Goal: Information Seeking & Learning: Learn about a topic

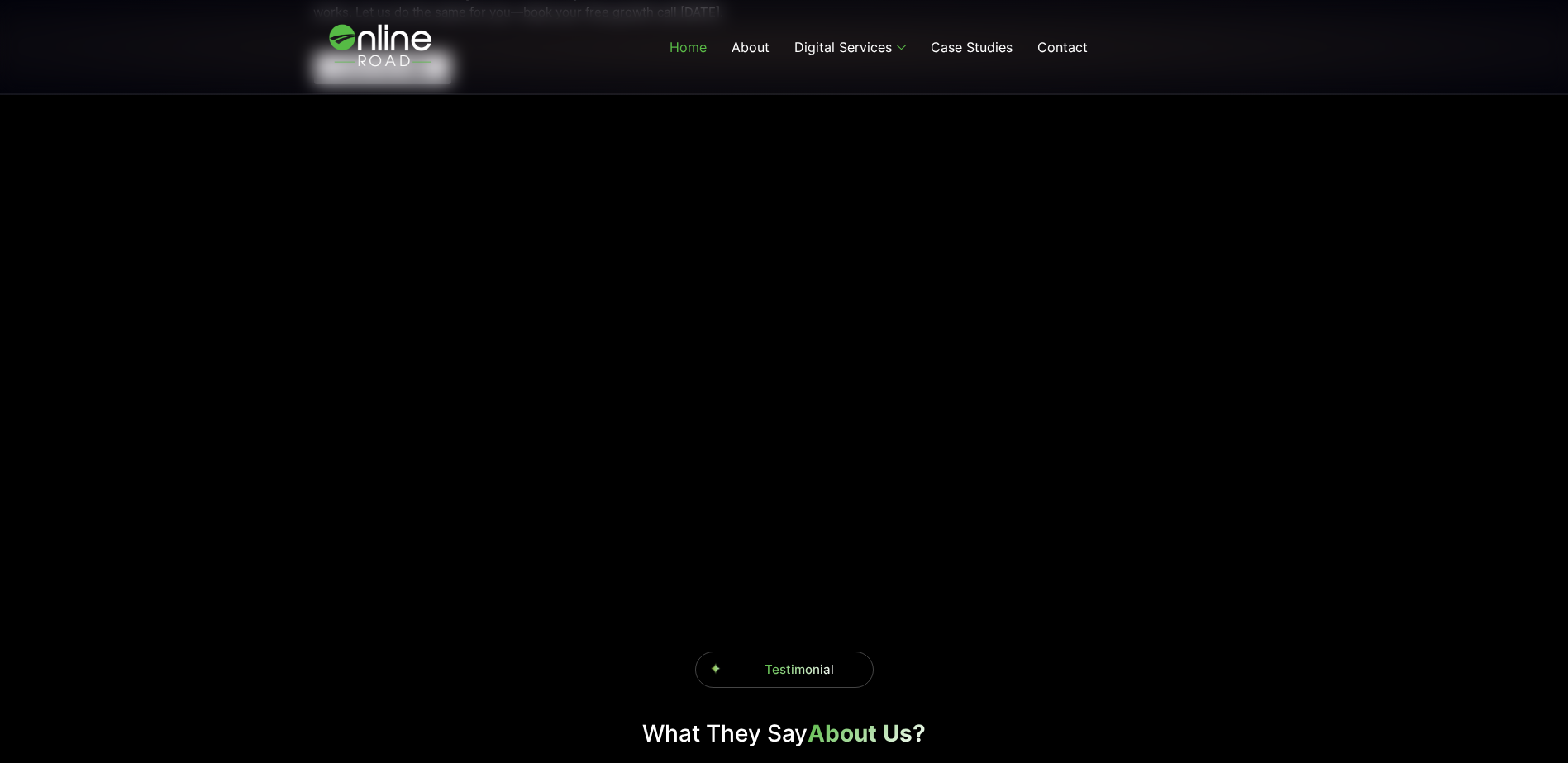
scroll to position [2396, 0]
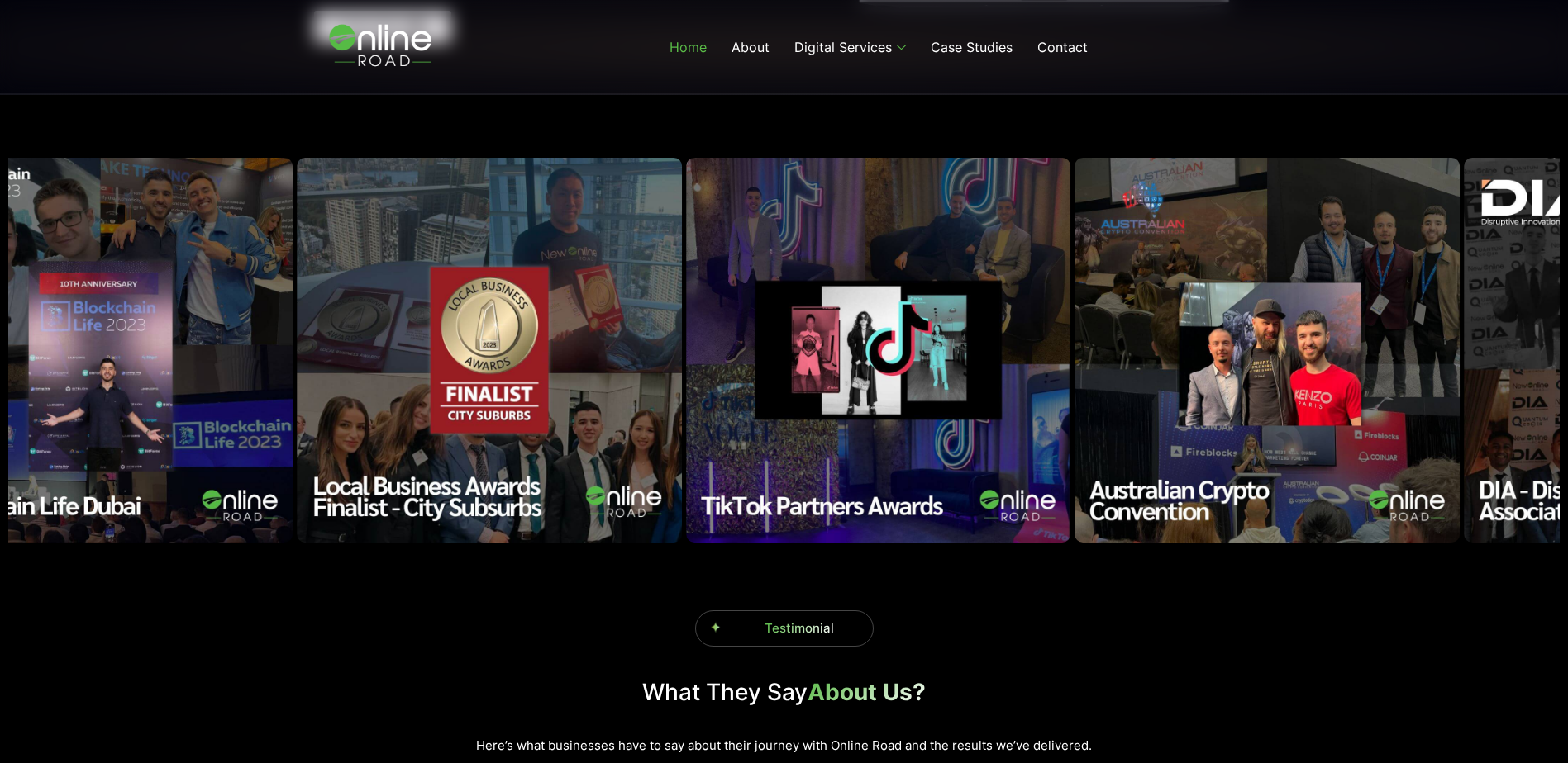
click at [877, 332] on img "6 / 18" at bounding box center [878, 350] width 385 height 385
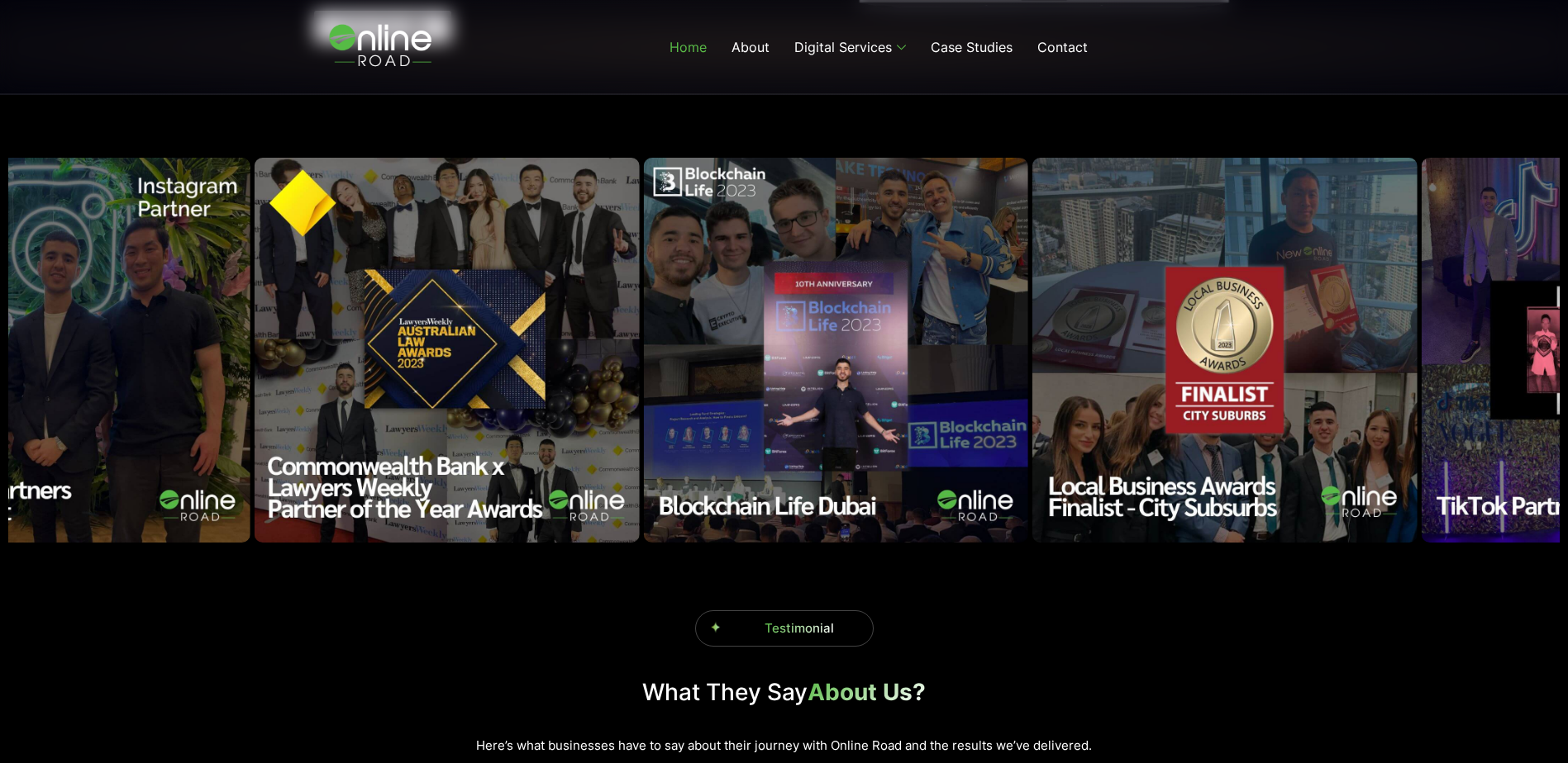
click at [1058, 369] on img "5 / 18" at bounding box center [1224, 350] width 385 height 385
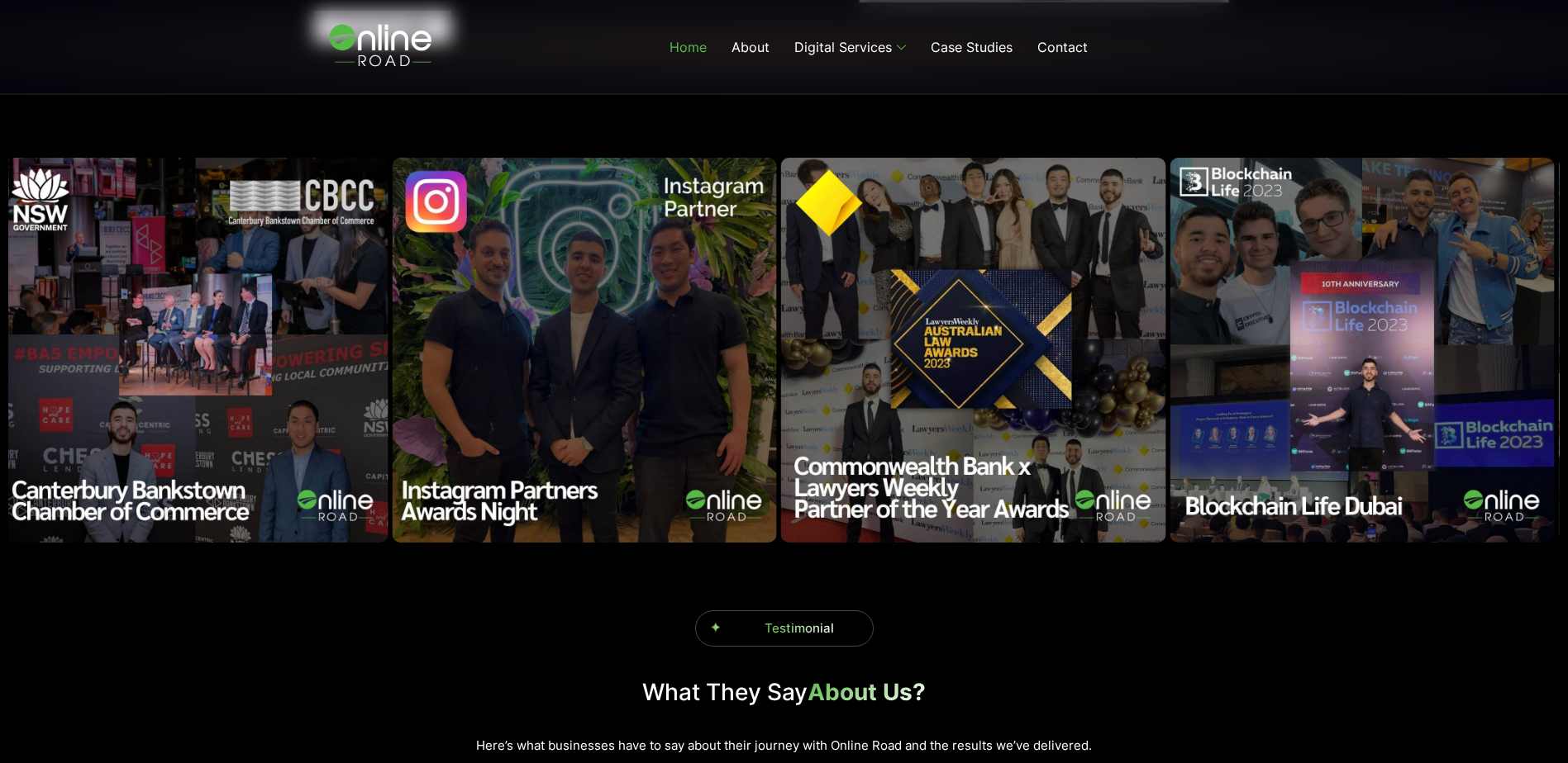
click at [1096, 381] on img "3 / 18" at bounding box center [973, 350] width 385 height 385
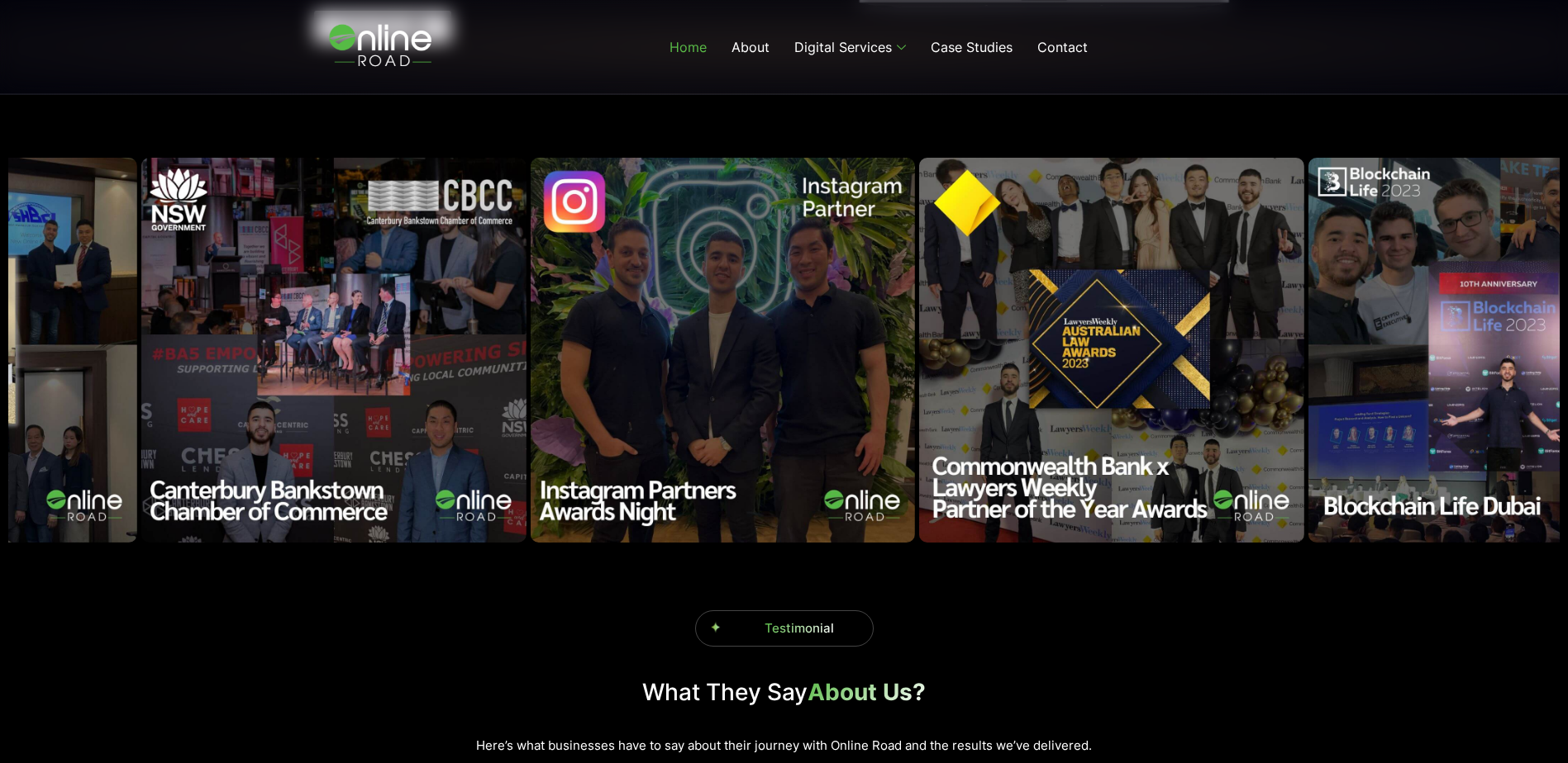
click at [915, 343] on img "2 / 18" at bounding box center [722, 350] width 385 height 385
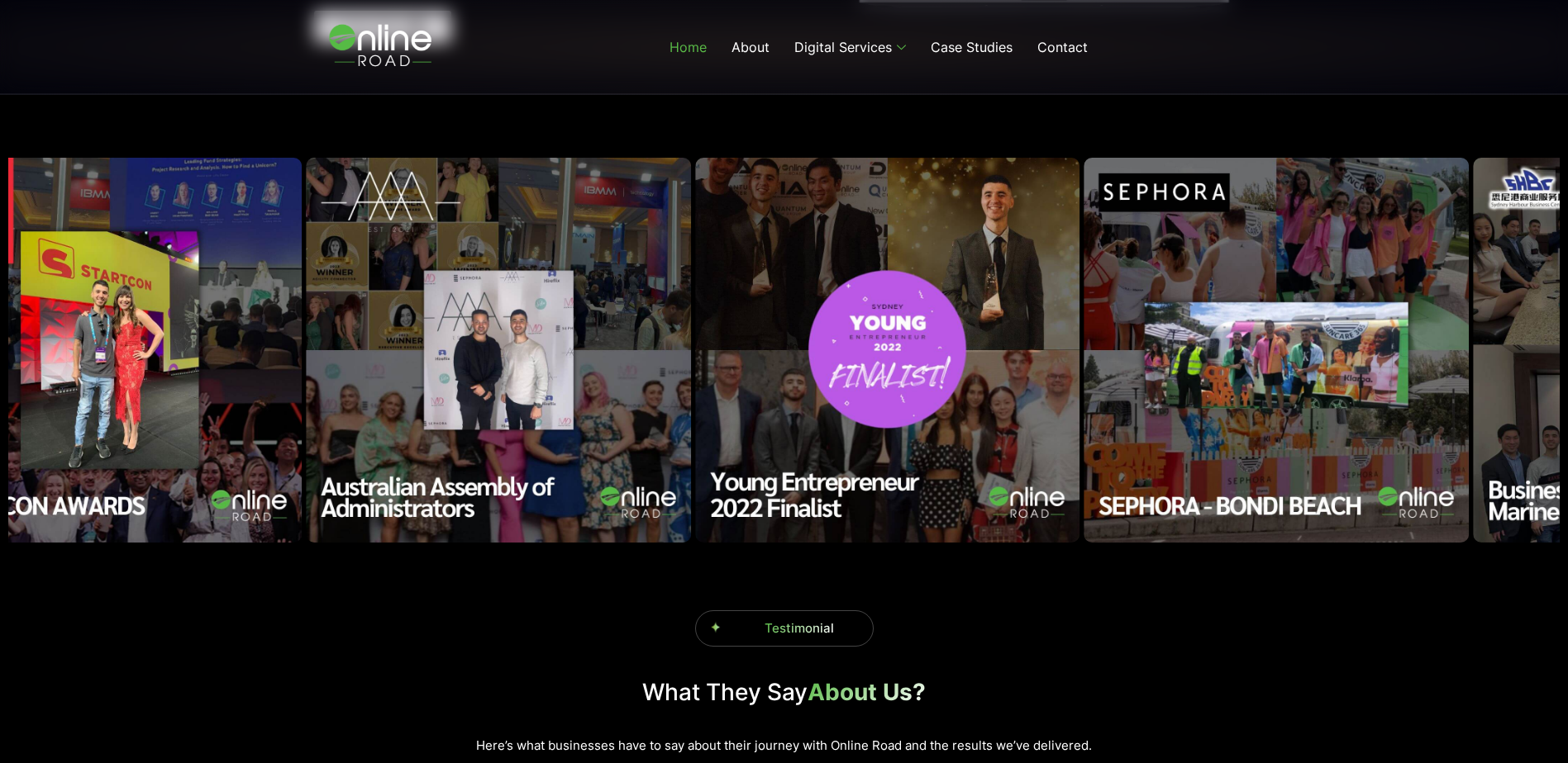
click at [1026, 401] on img "16 / 18" at bounding box center [887, 350] width 385 height 385
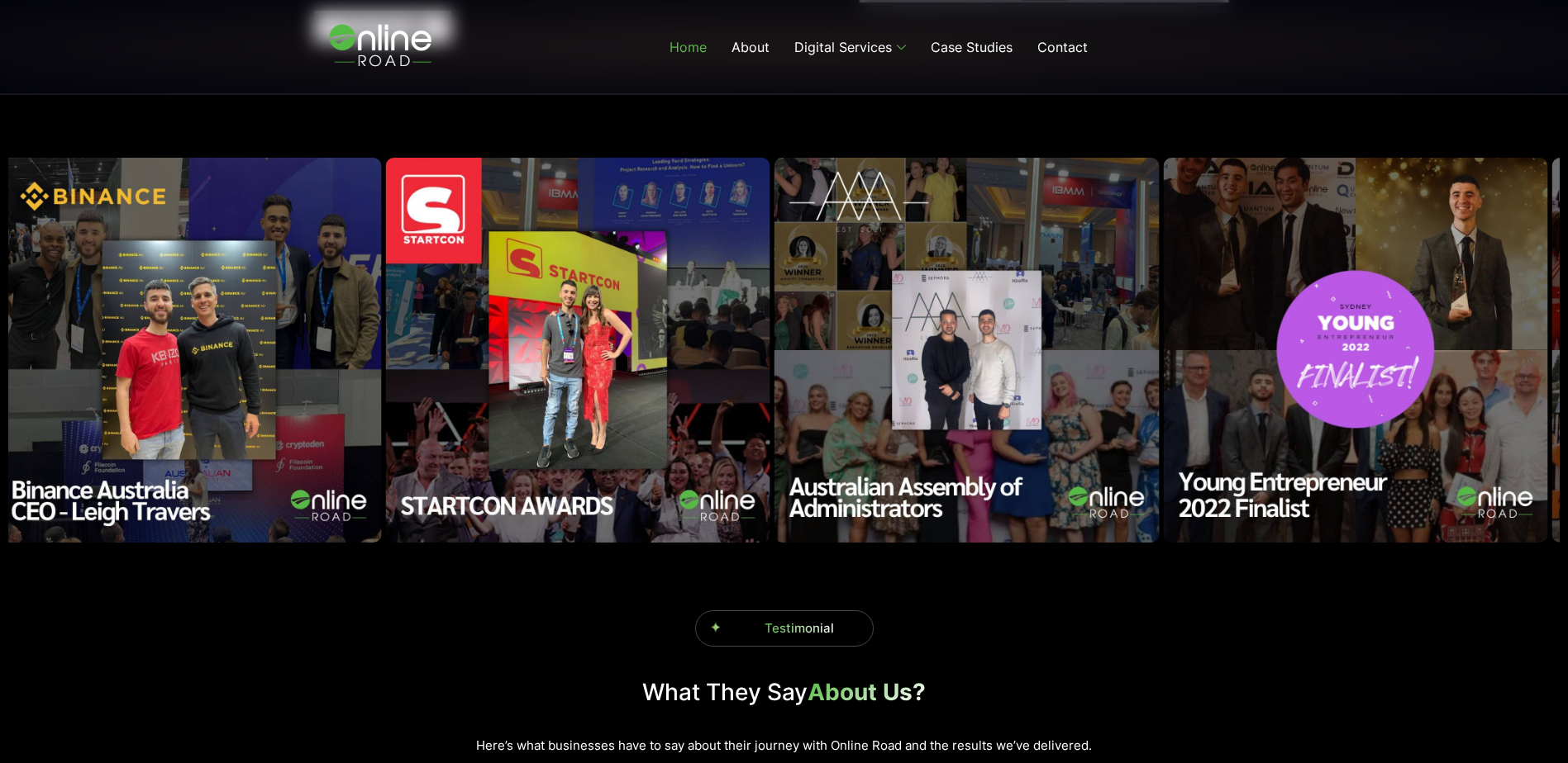
click at [801, 412] on img "15 / 18" at bounding box center [966, 350] width 385 height 385
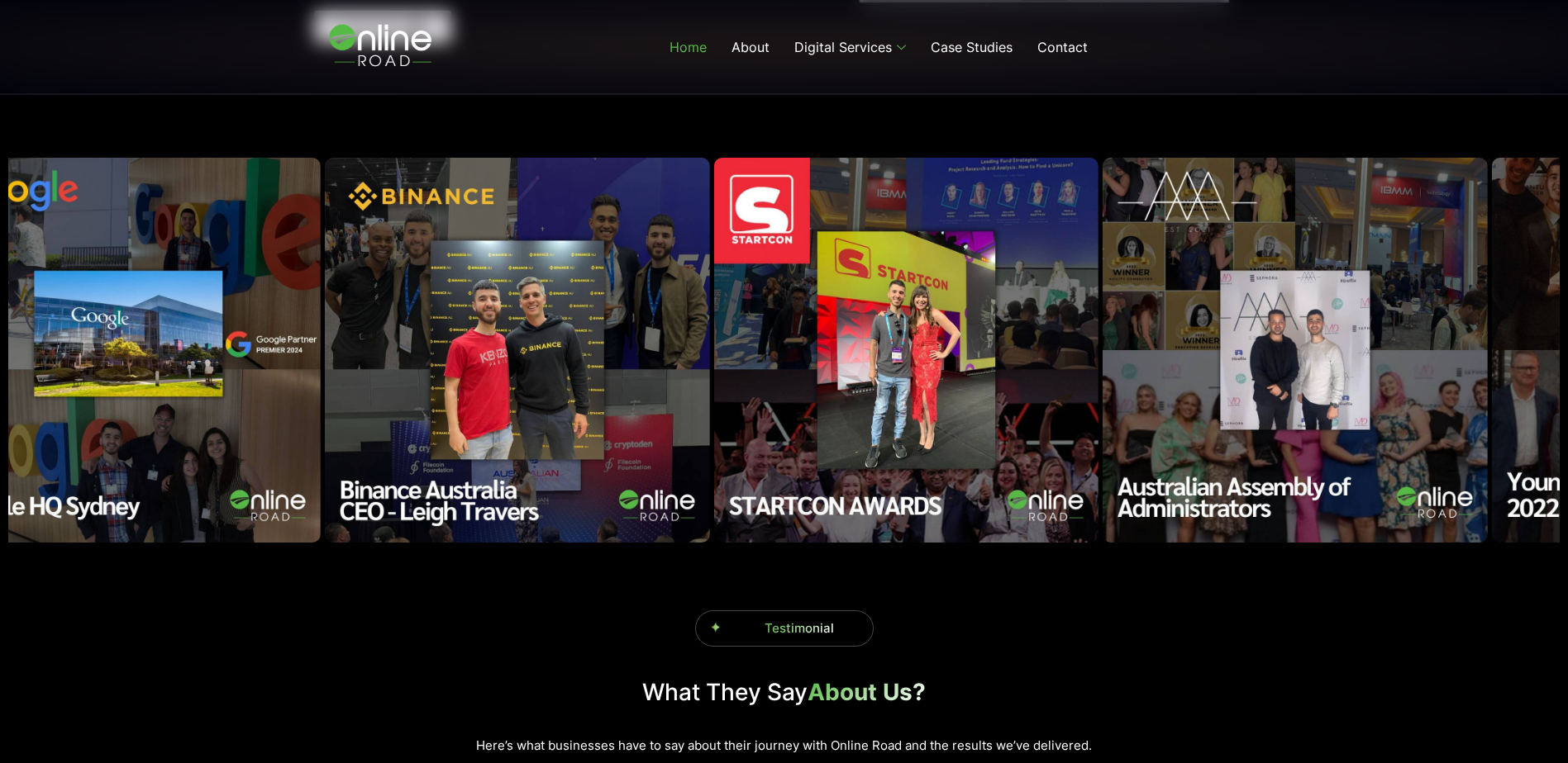
click at [1098, 401] on img "14 / 18" at bounding box center [905, 350] width 385 height 385
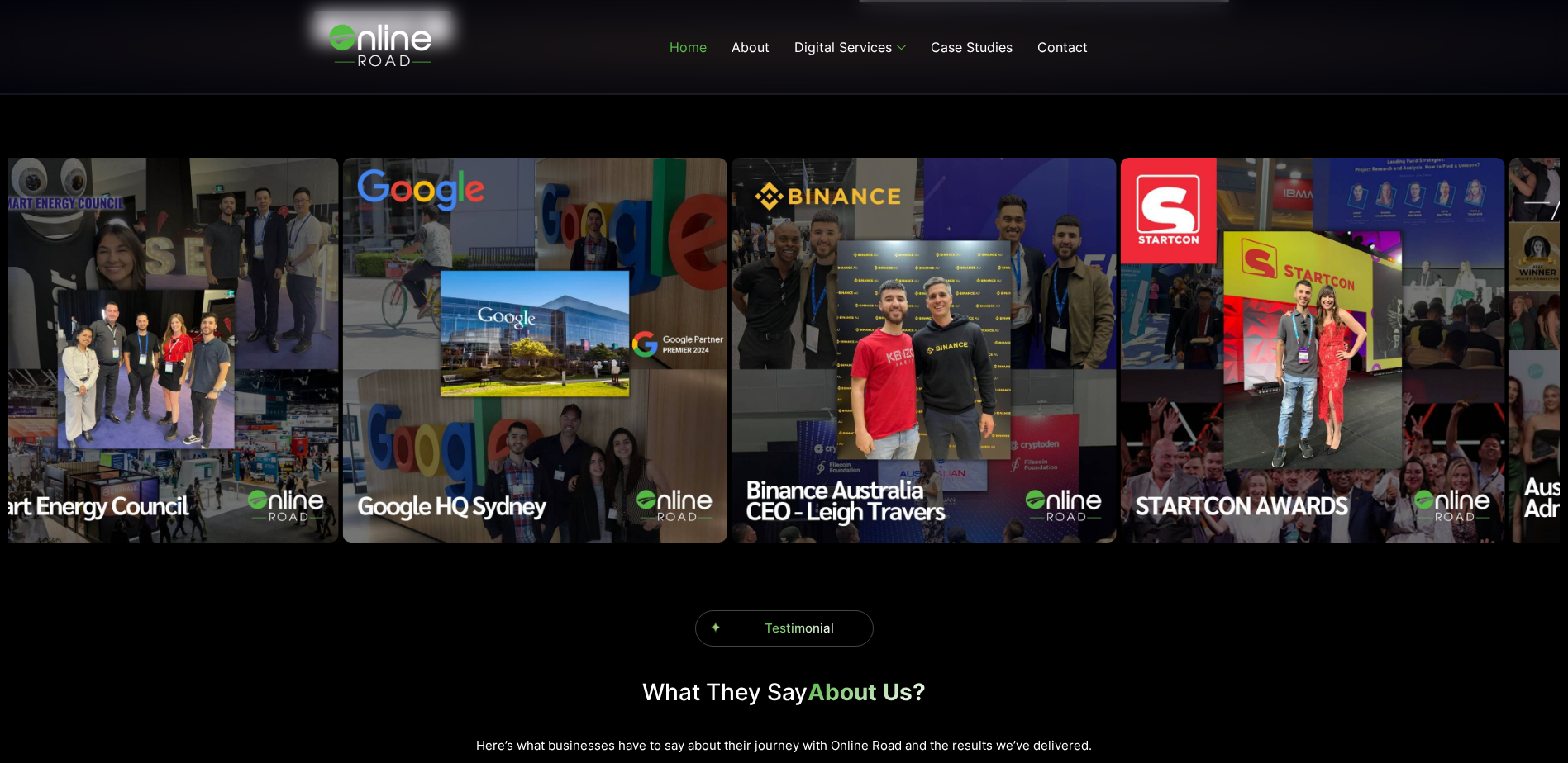
click at [1087, 391] on img "13 / 18" at bounding box center [924, 350] width 385 height 385
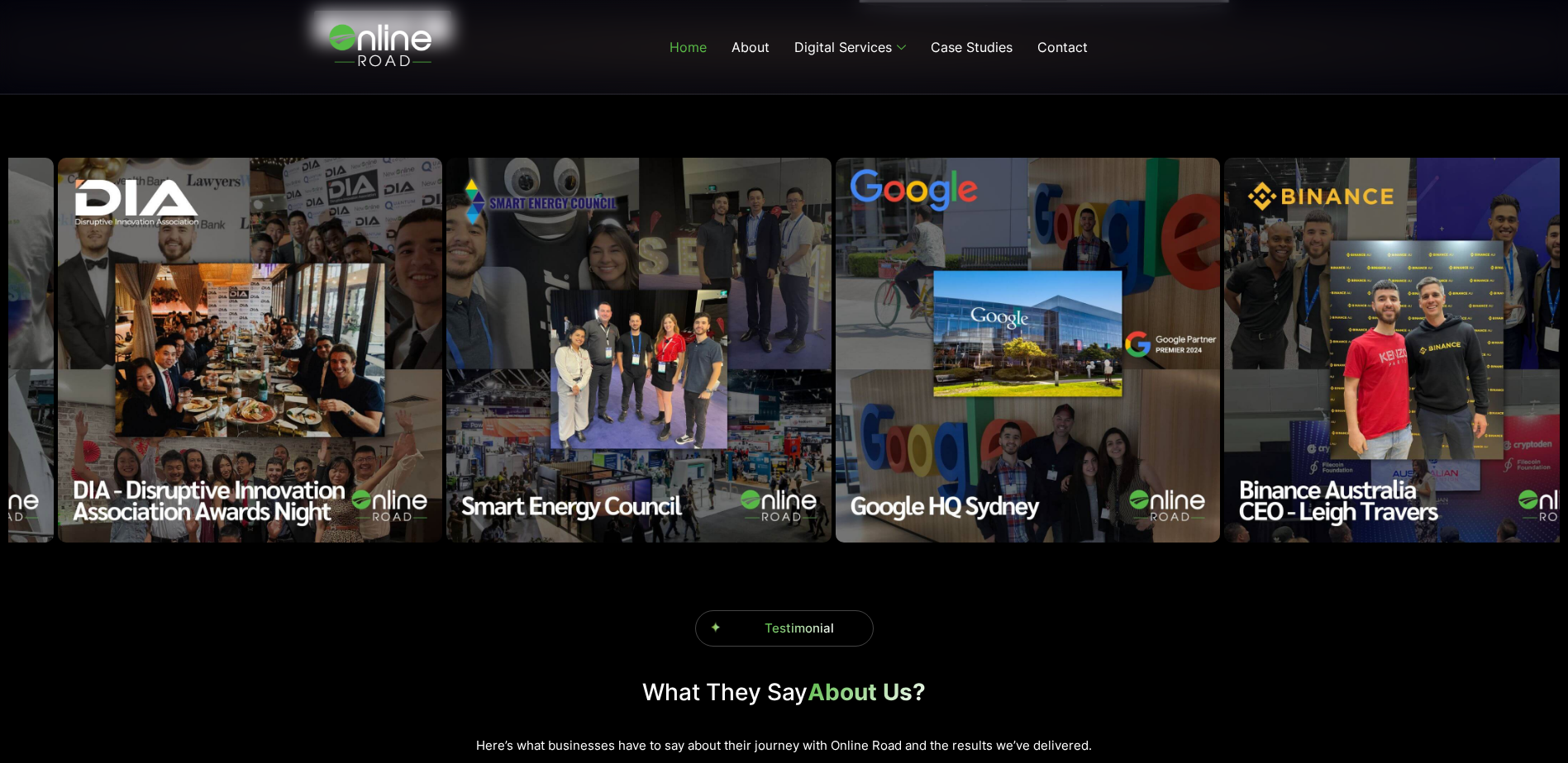
click at [1313, 411] on img "13 / 18" at bounding box center [1416, 350] width 385 height 385
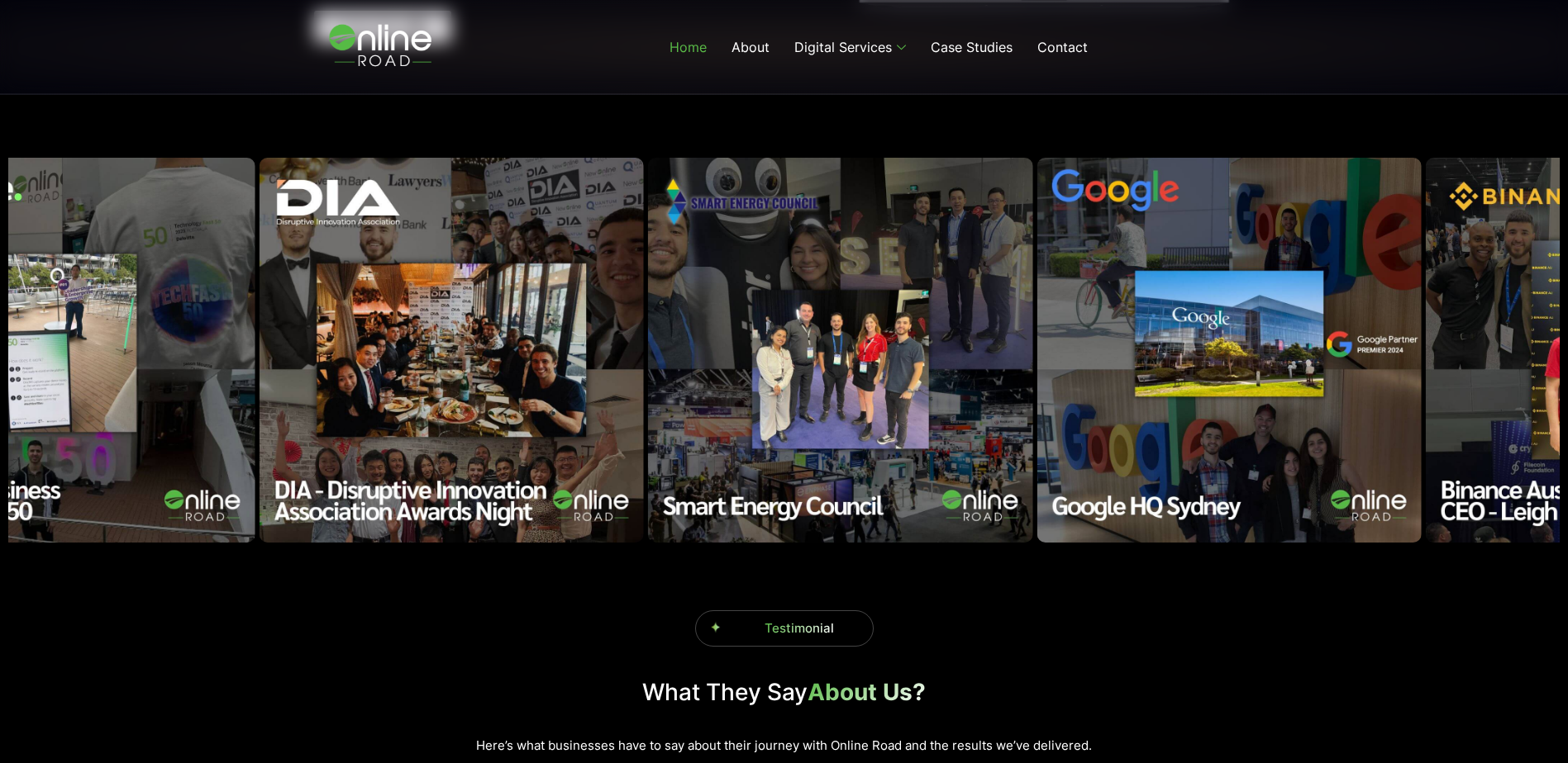
click at [1132, 397] on img "12 / 18" at bounding box center [1228, 350] width 385 height 385
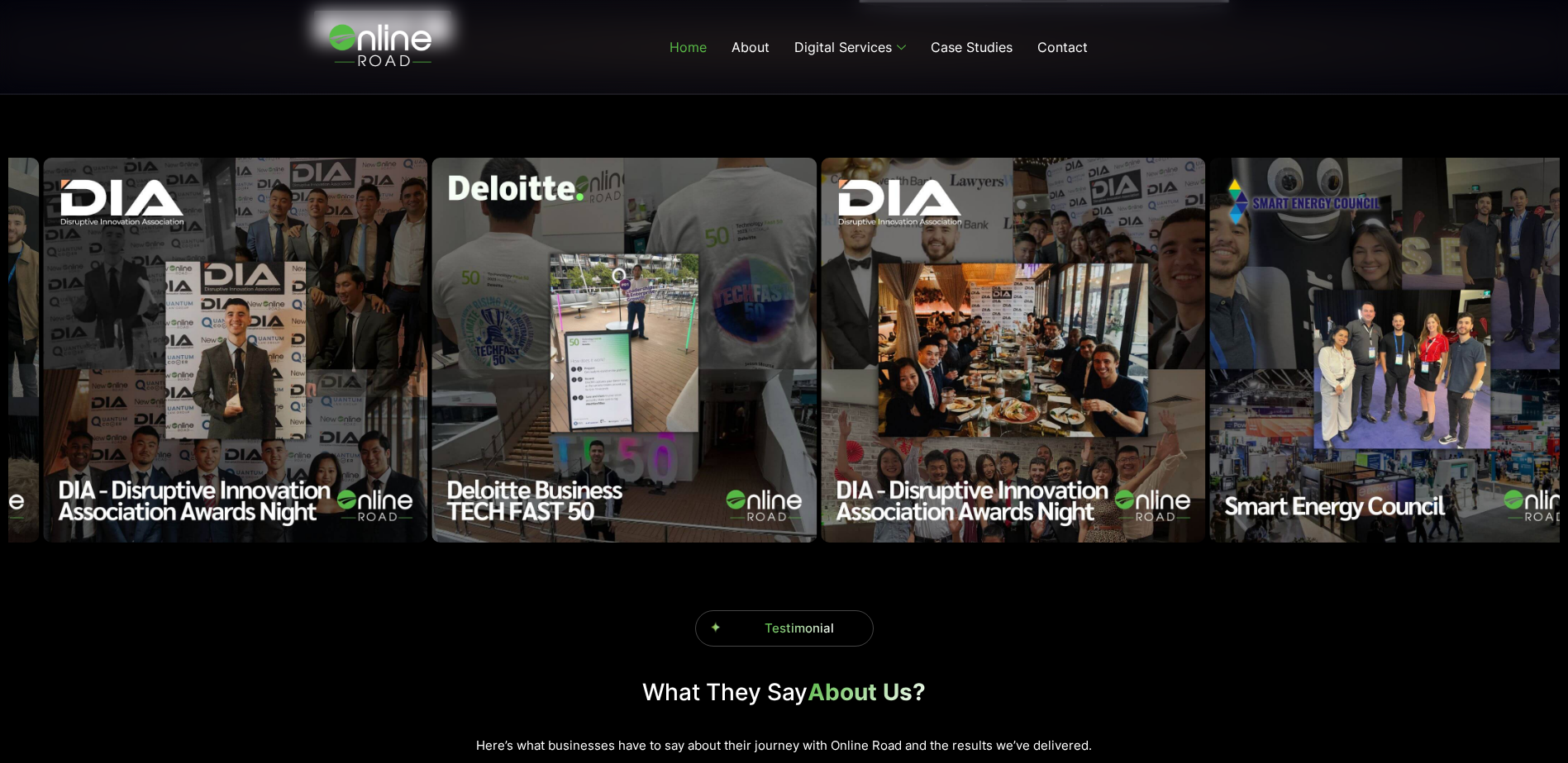
click at [1369, 399] on img "11 / 18" at bounding box center [1401, 350] width 385 height 385
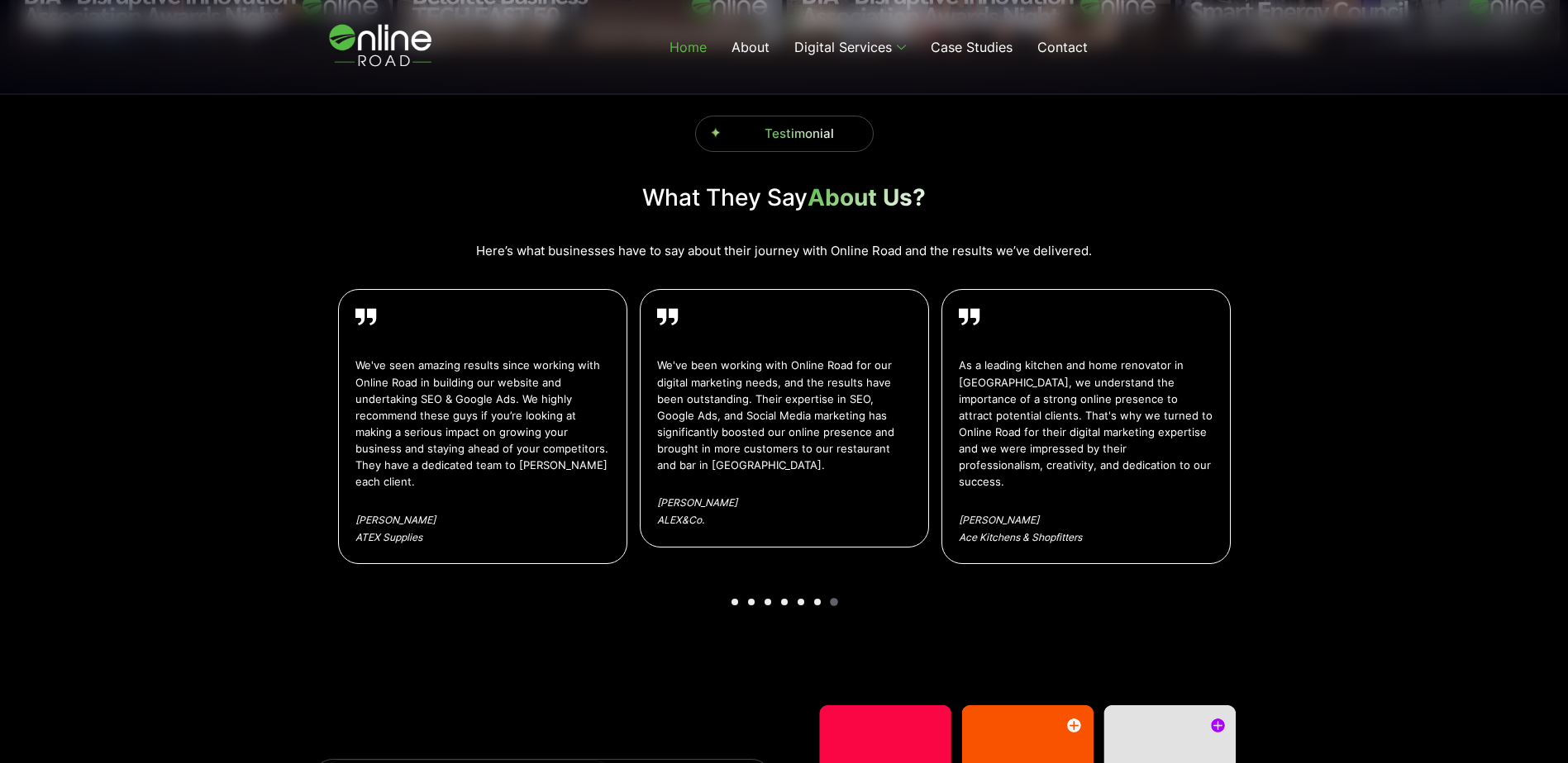
scroll to position [2892, 0]
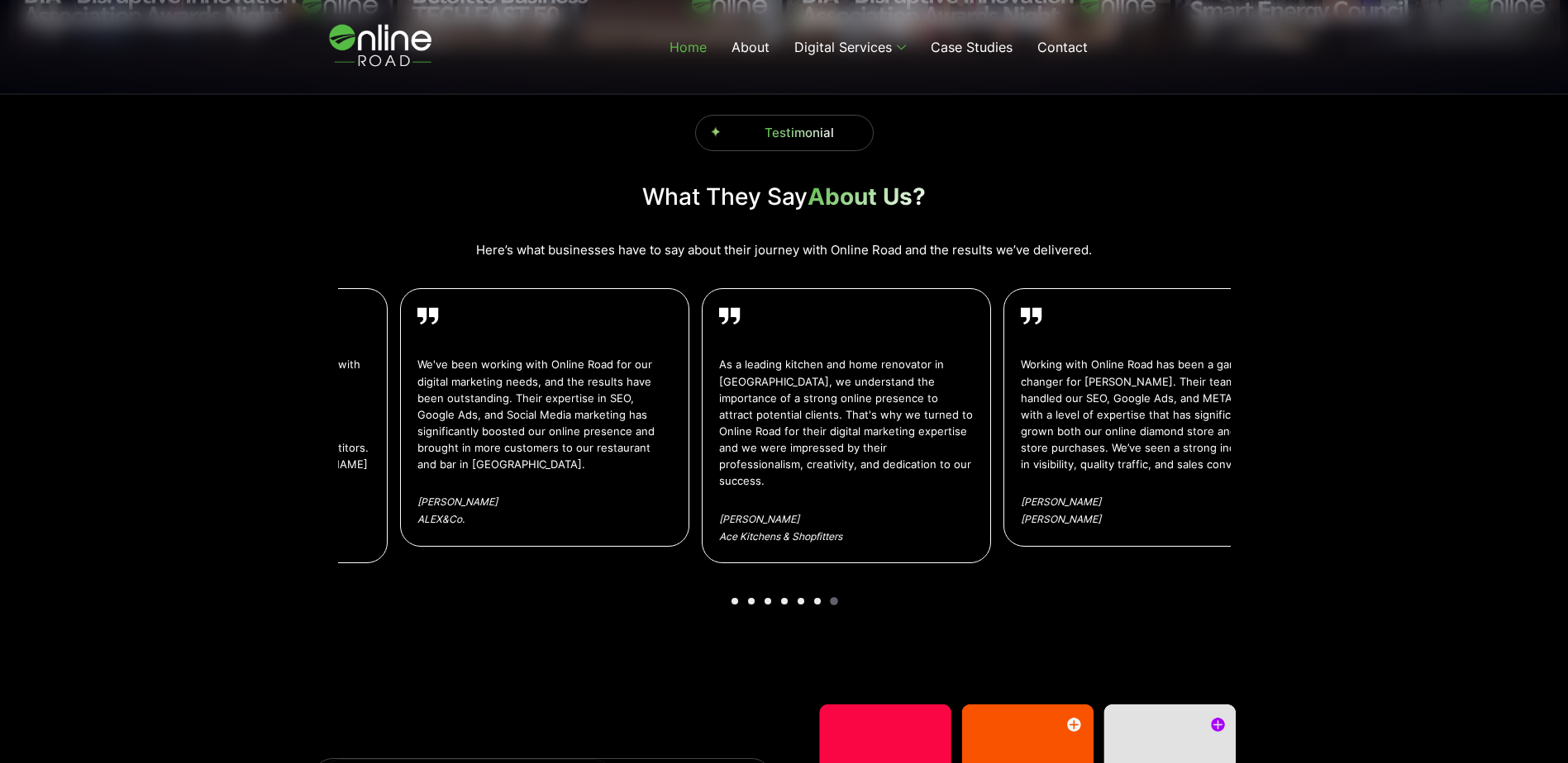
click at [797, 425] on p "As a leading kitchen and home renovator in Brisbane, we understand the importan…" at bounding box center [846, 422] width 254 height 133
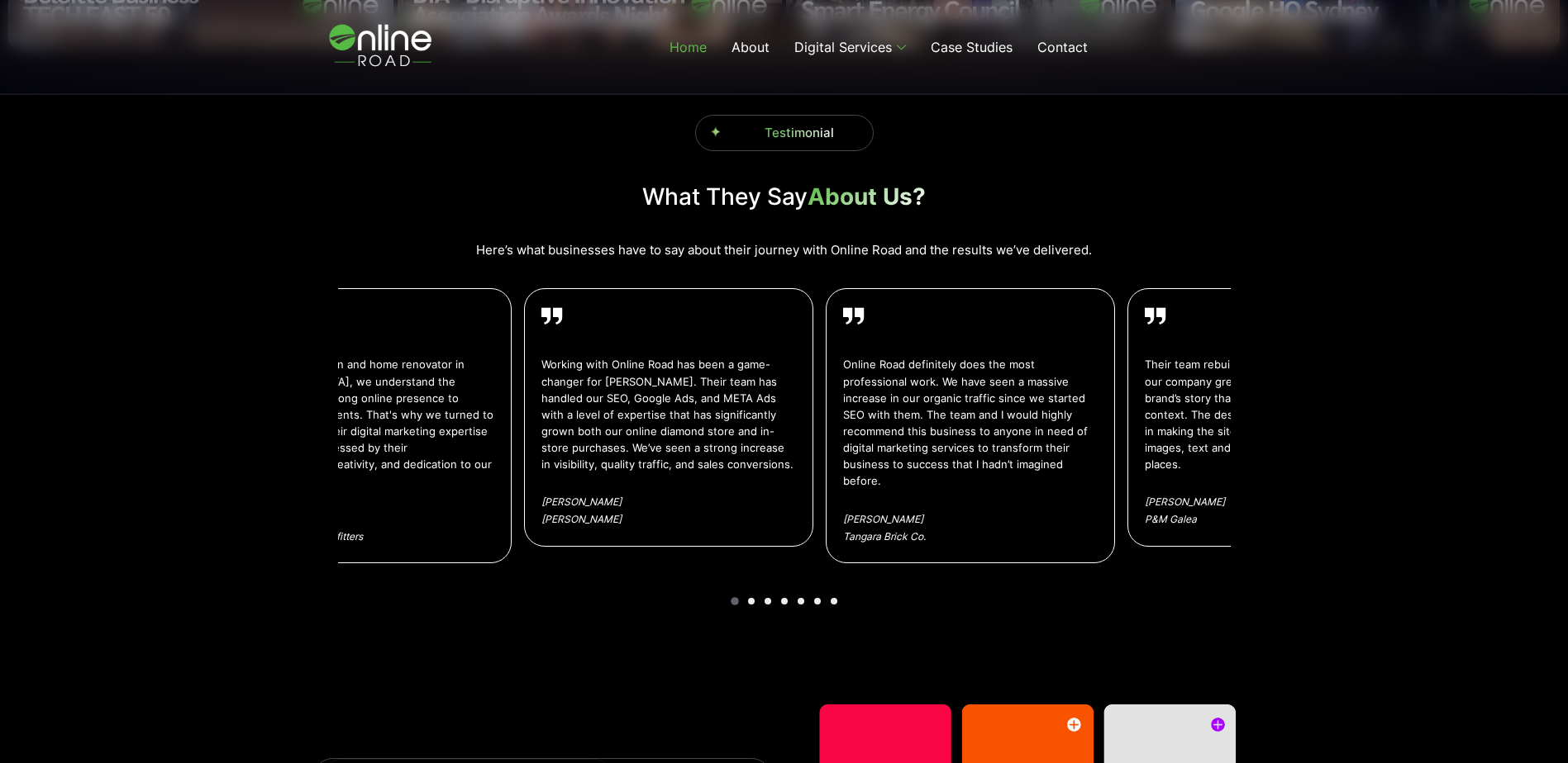
click at [290, 339] on div "Testimonial What They Say About Us? Here’s what businesses have to say about th…" at bounding box center [784, 348] width 1568 height 573
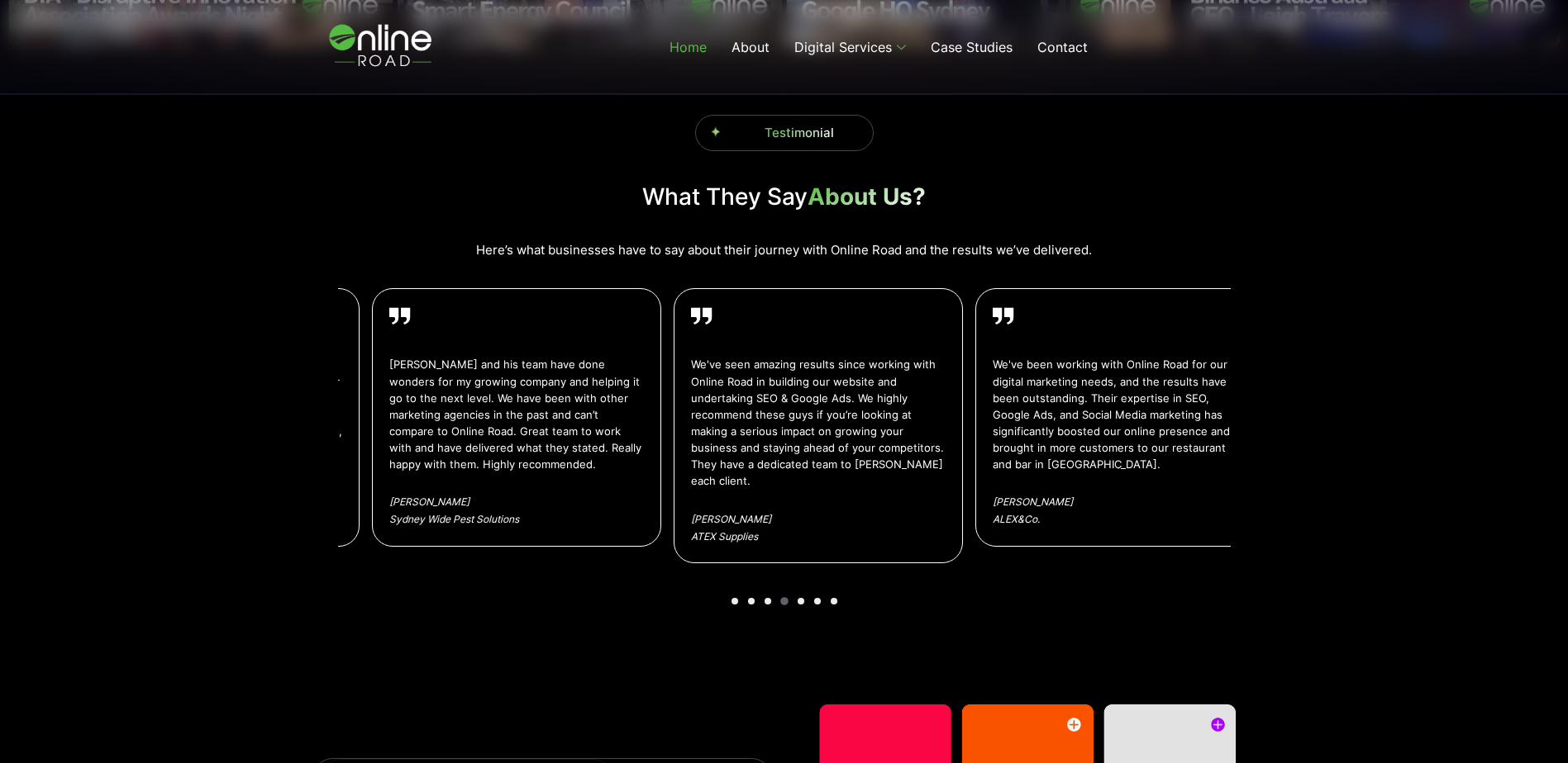
click at [512, 476] on link "Jason and his team have done wonders for my growing company and helping it go t…" at bounding box center [516, 417] width 289 height 258
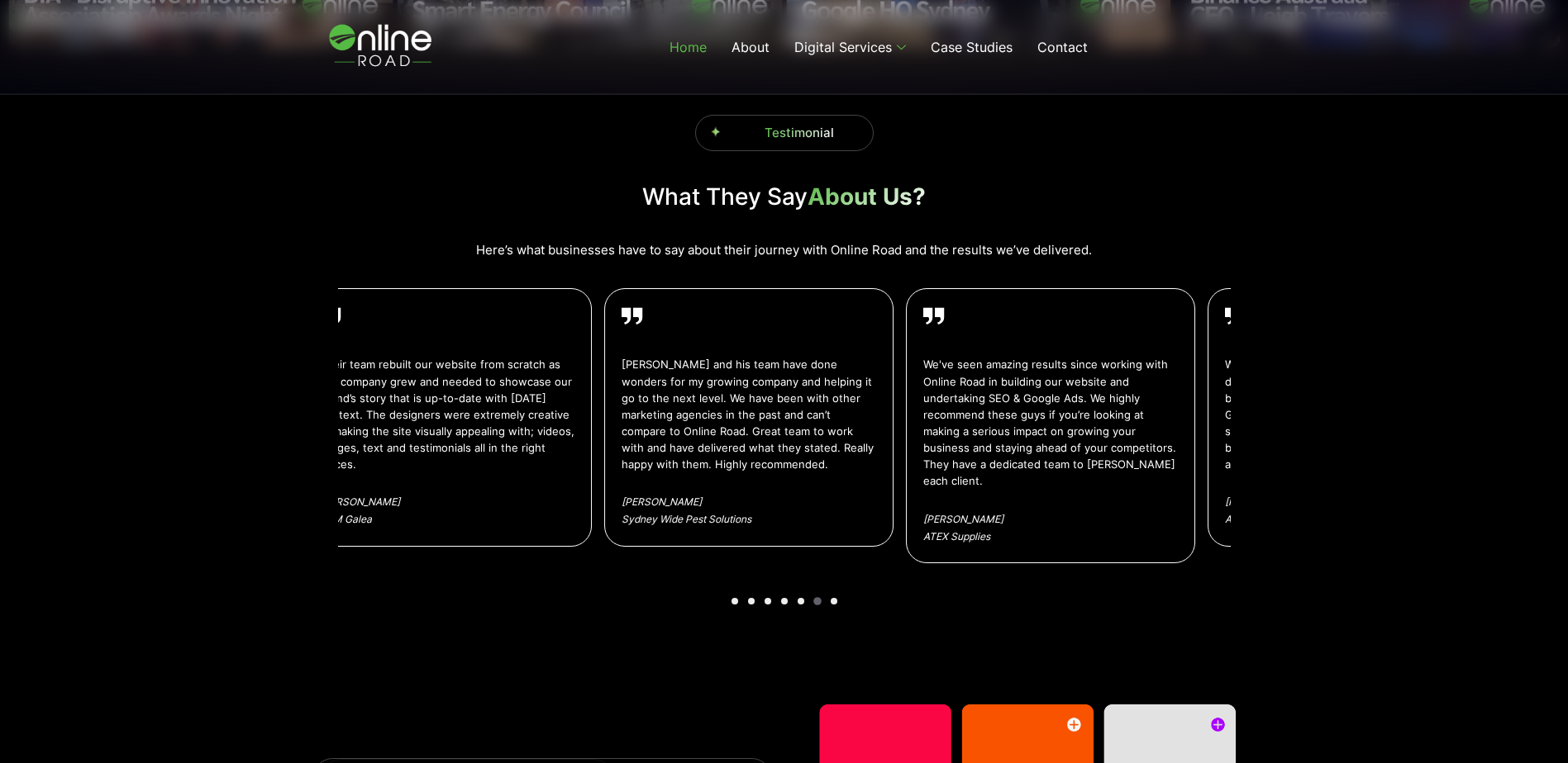
click at [1239, 455] on div "Testimonial What They Say About Us? Here’s what businesses have to say about th…" at bounding box center [784, 327] width 942 height 532
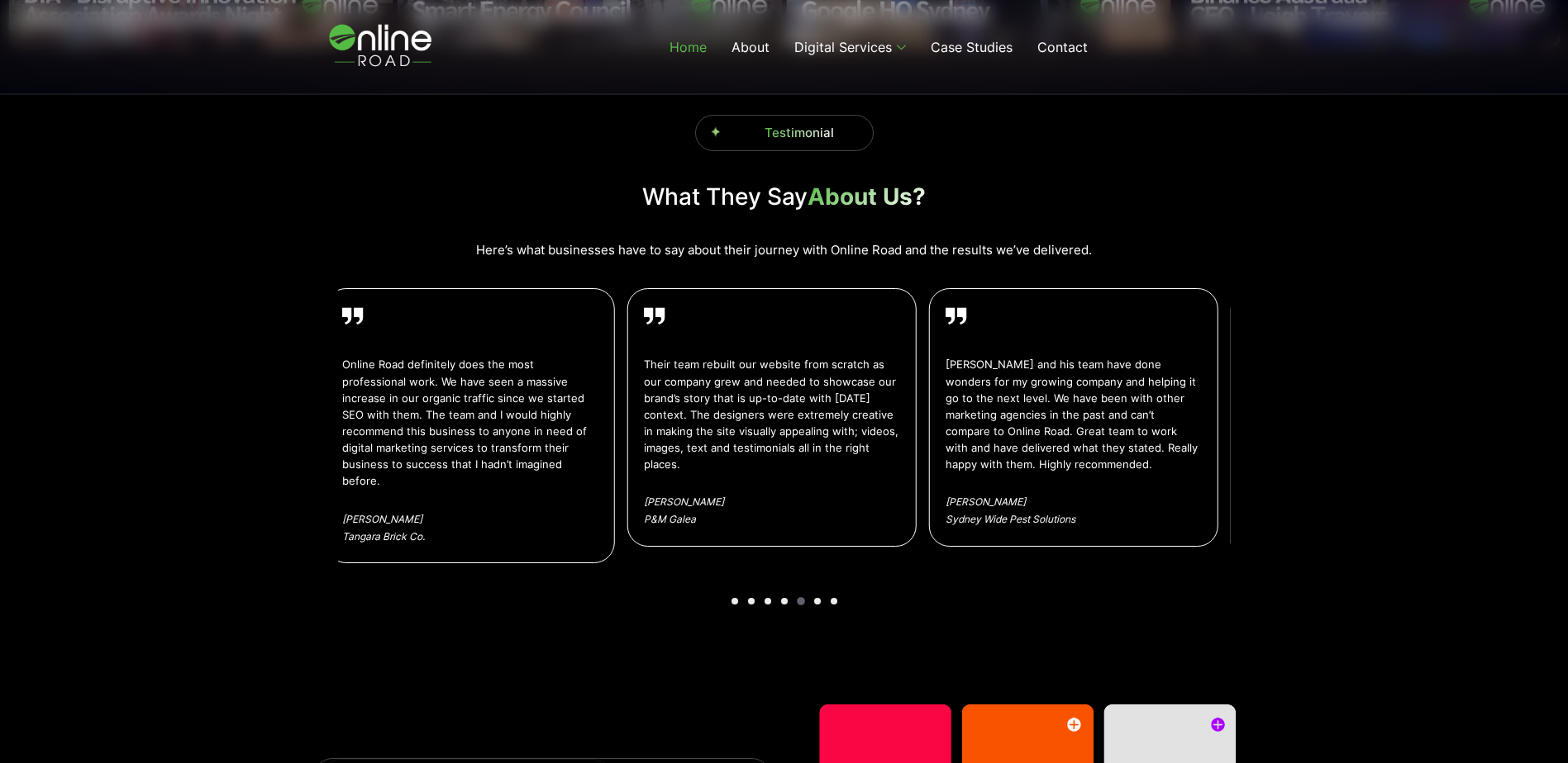
click at [900, 534] on link "Their team rebuilt our website from scratch as our company grew and needed to s…" at bounding box center [771, 417] width 289 height 258
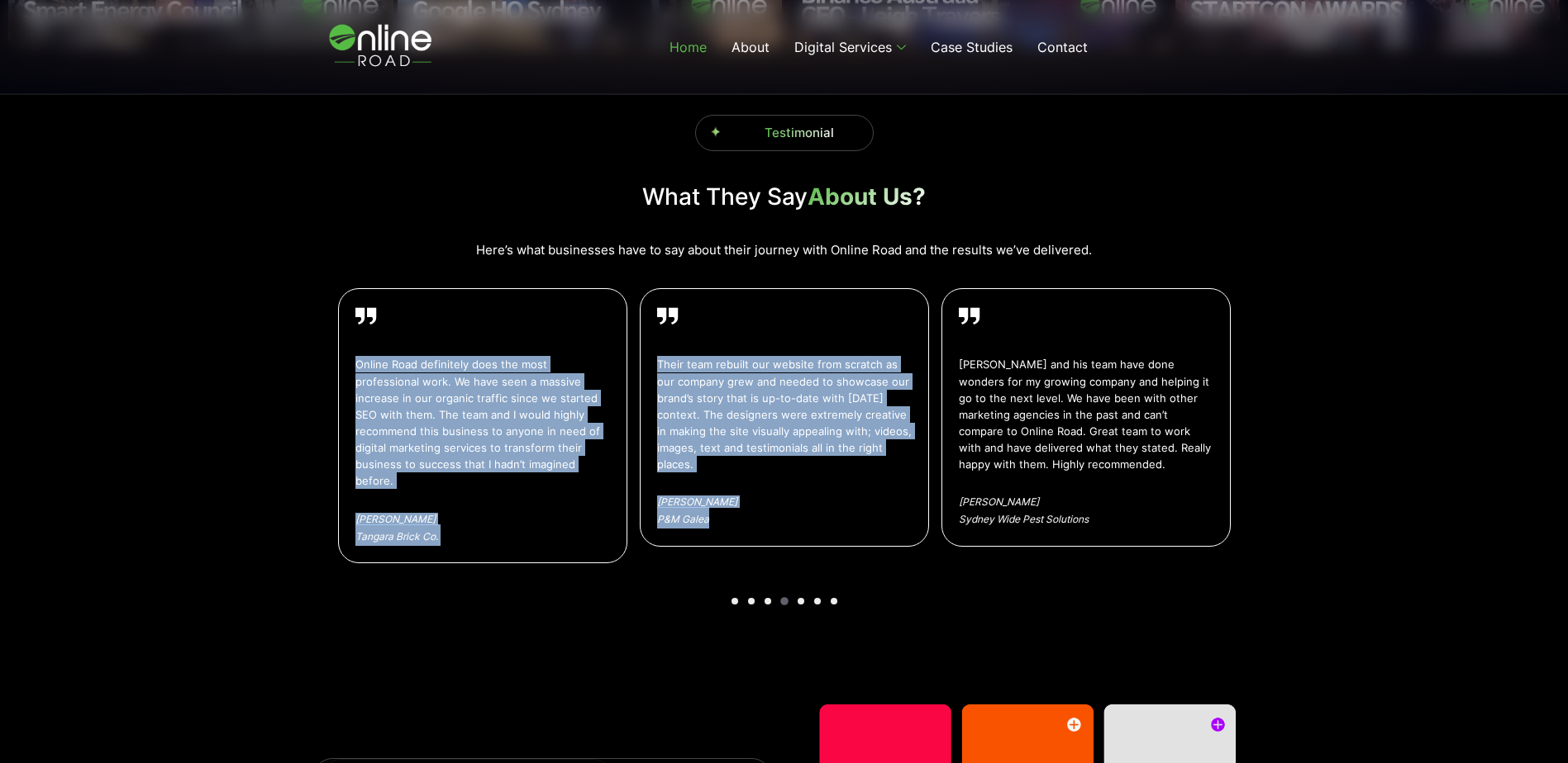
drag, startPoint x: 634, startPoint y: 509, endPoint x: 745, endPoint y: 510, distance: 111.0
click at [745, 510] on div "Their team rebuilt our website from scratch as our company grew and needed to s…" at bounding box center [784, 426] width 892 height 274
click at [644, 469] on link "Their team rebuilt our website from scratch as our company grew and needed to s…" at bounding box center [784, 417] width 289 height 258
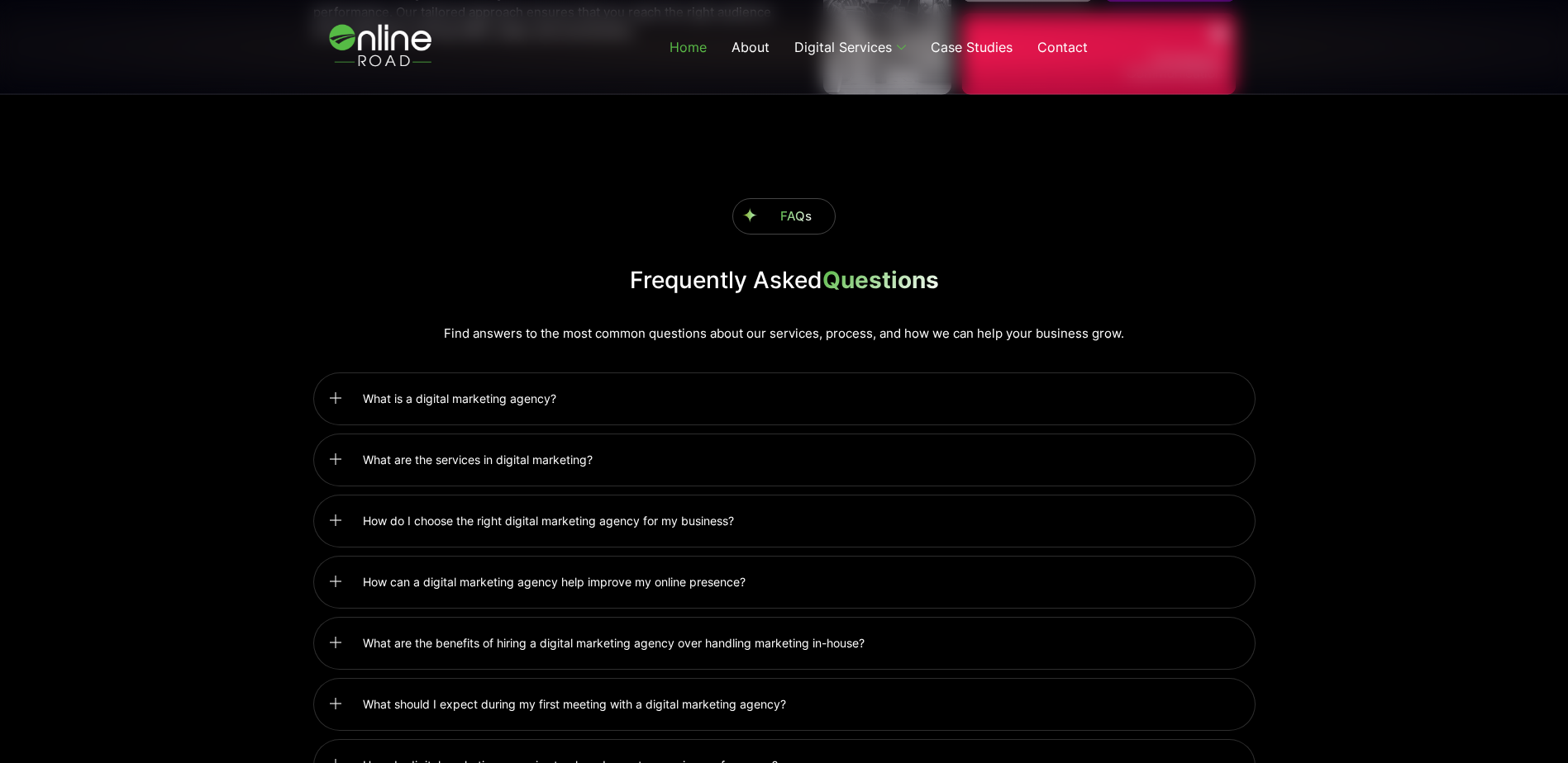
scroll to position [4131, 0]
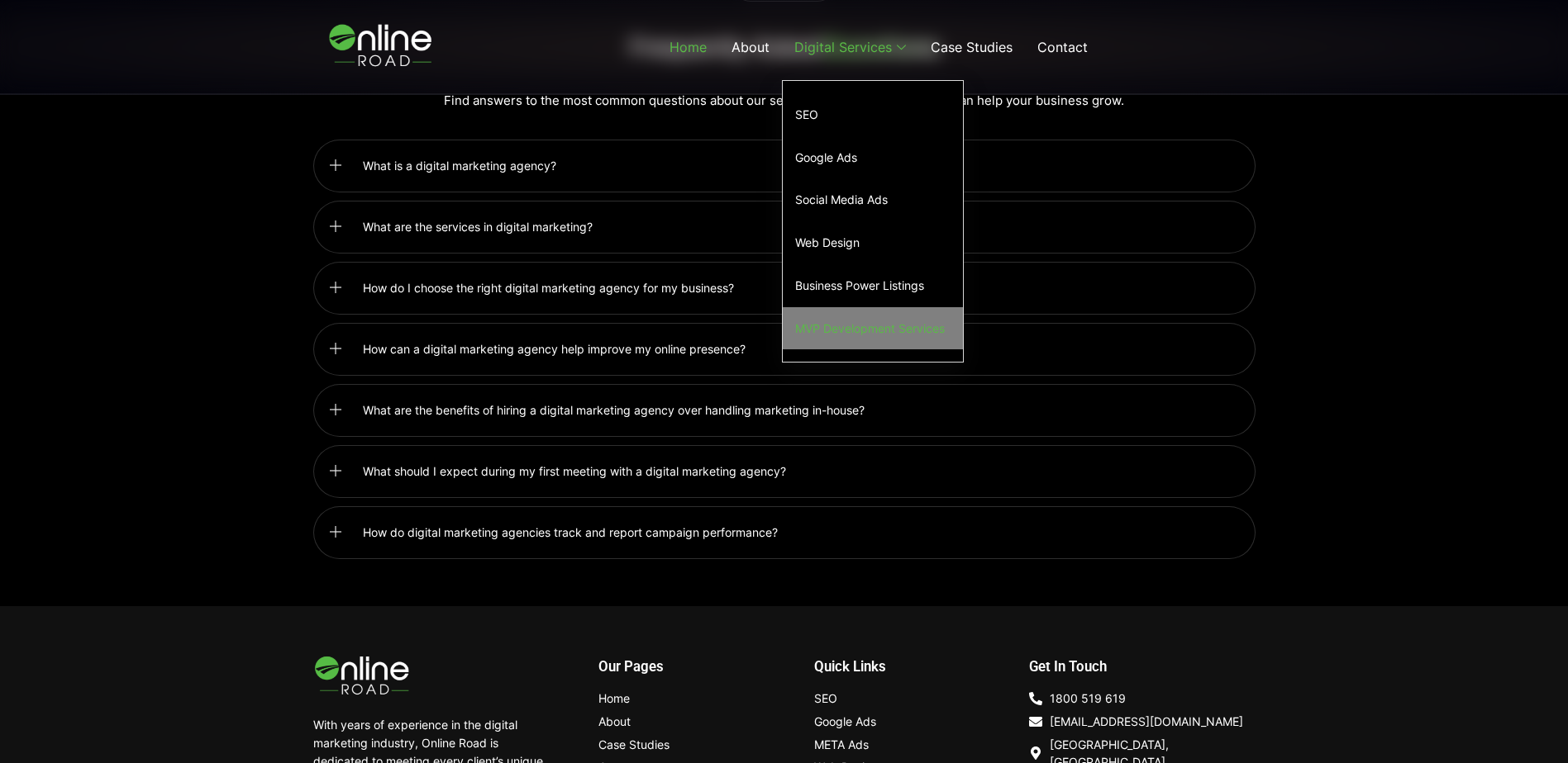
click at [861, 333] on link "MVP Development Services" at bounding box center [872, 329] width 180 height 43
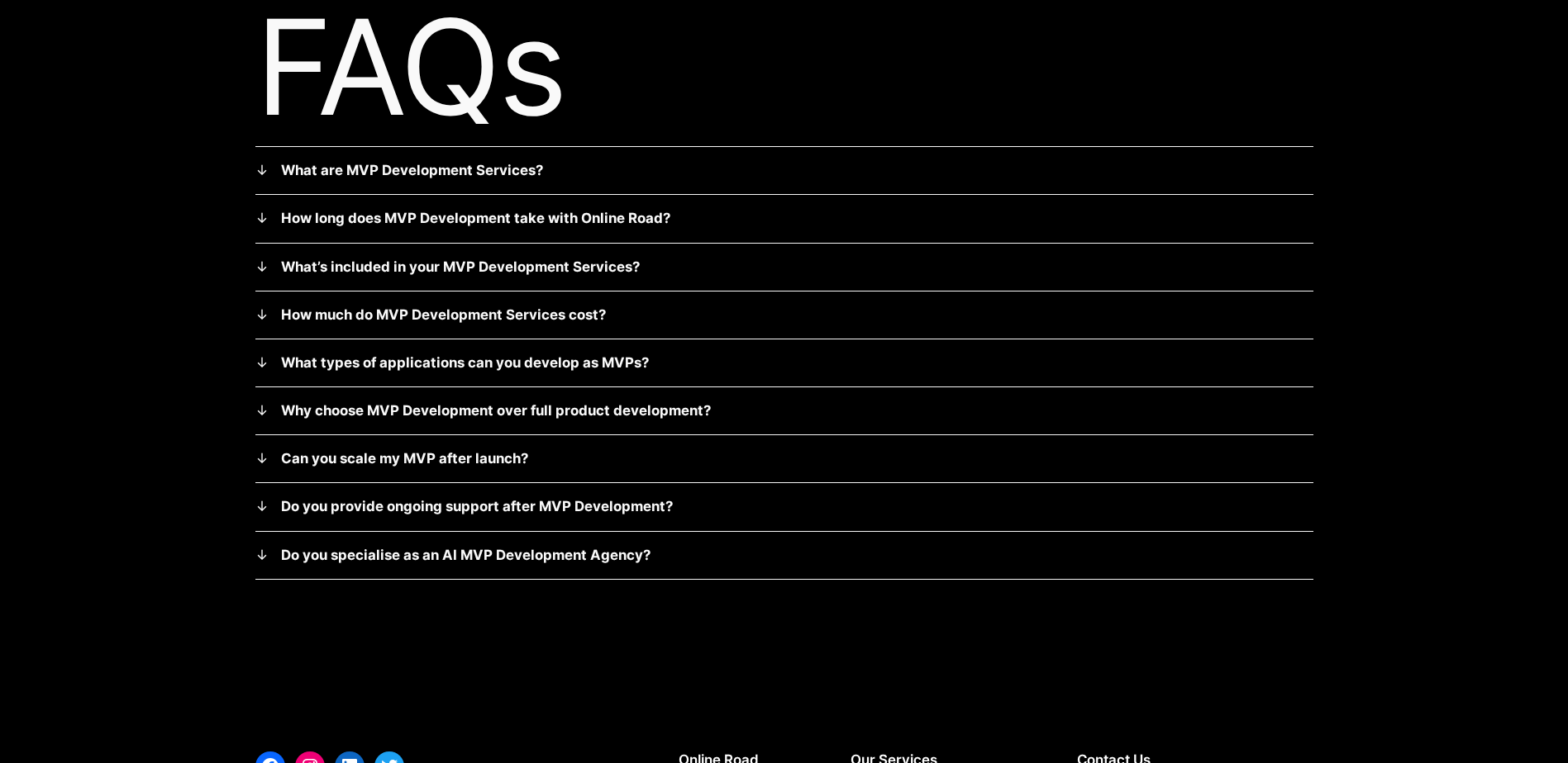
scroll to position [7445, 0]
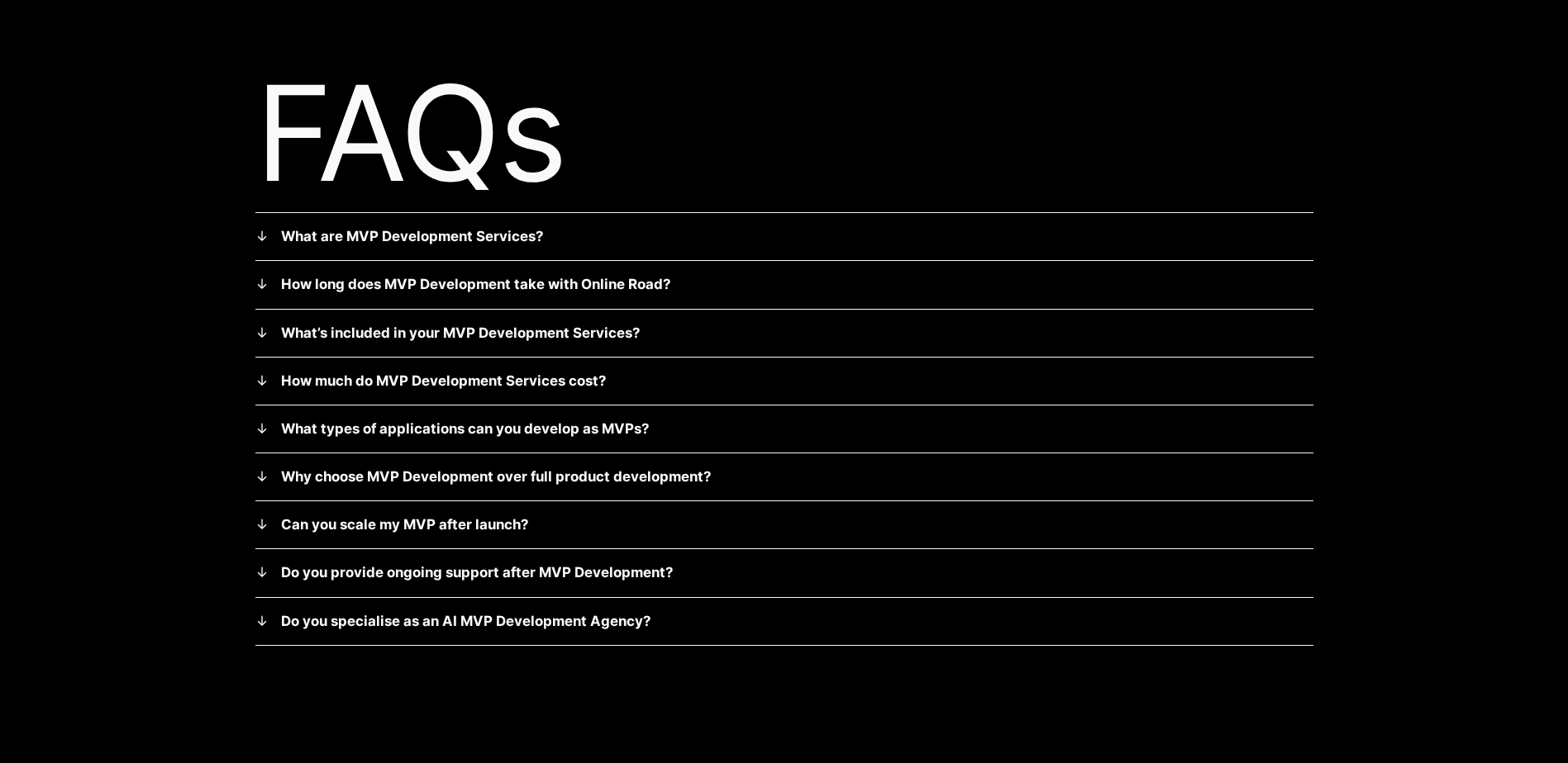
click at [838, 239] on summary "What are MVP Development Services?" at bounding box center [784, 236] width 1058 height 21
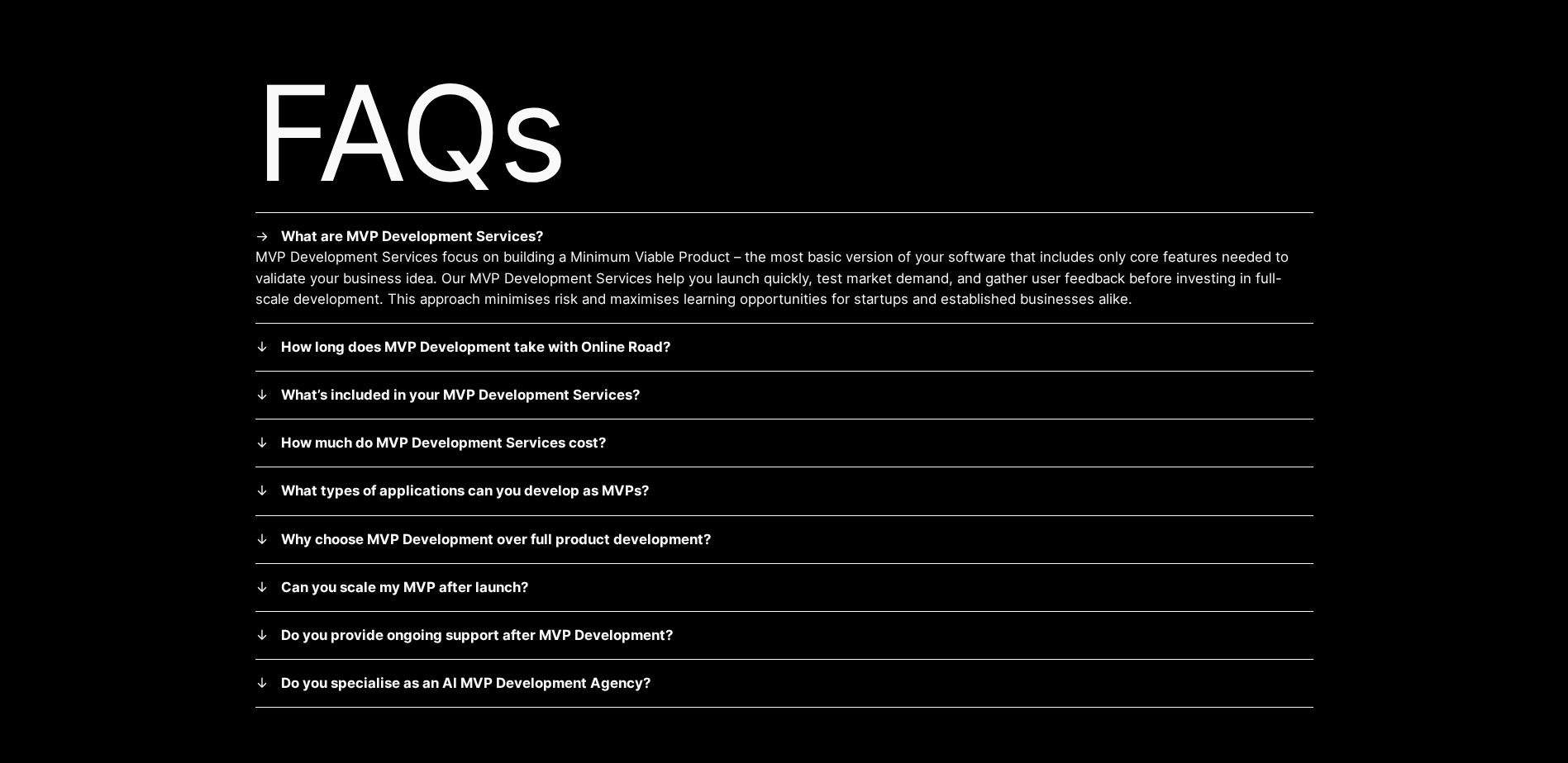
click at [732, 336] on details "How long does MVP Development take with Online Road? Yes, Search Engine Optimis…" at bounding box center [784, 348] width 1058 height 48
click at [642, 345] on strong "How long does MVP Development take with Online Road?" at bounding box center [476, 347] width 389 height 17
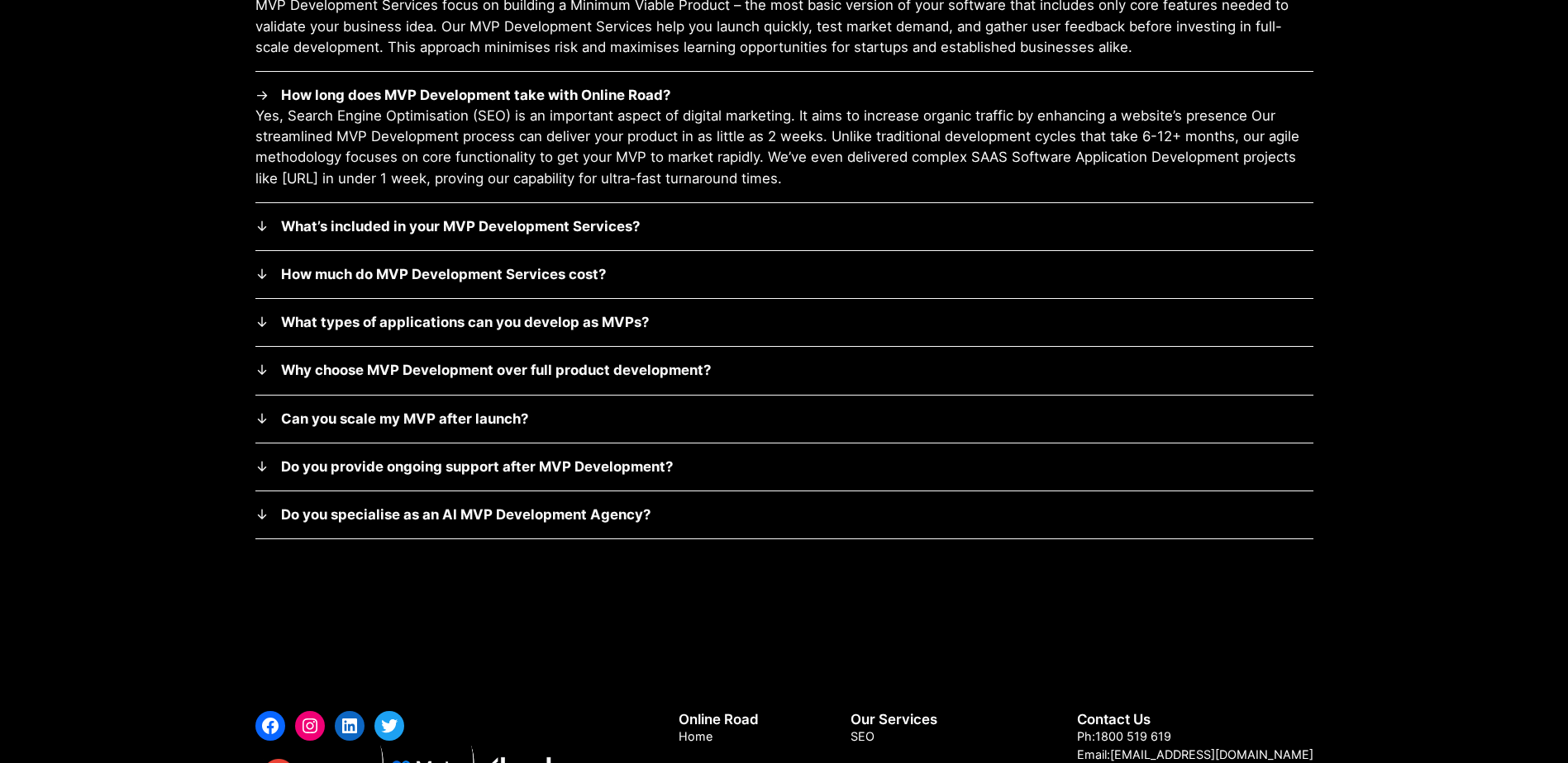
scroll to position [7693, 0]
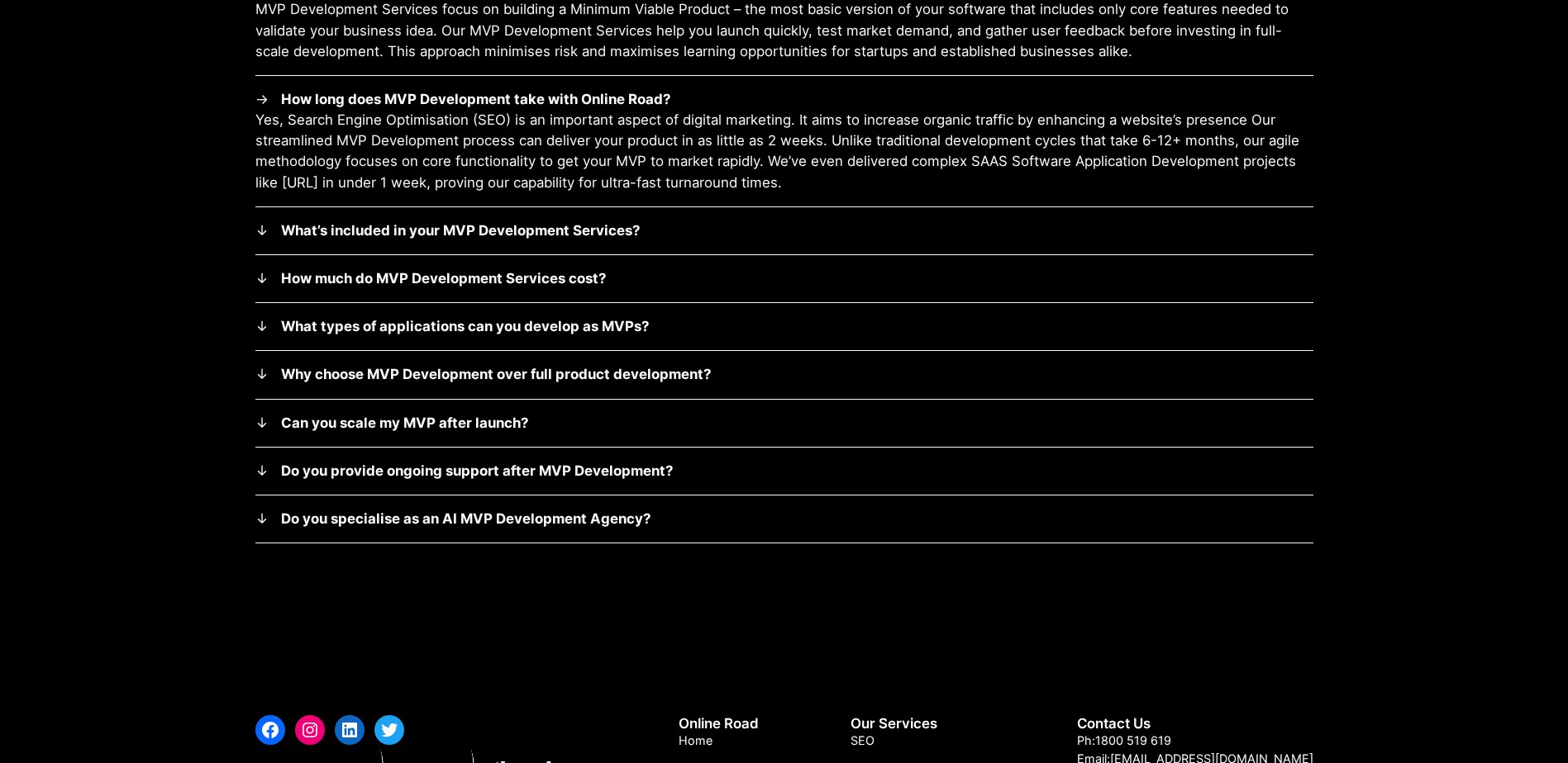
click at [624, 239] on summary "What’s included in your MVP Development Services?" at bounding box center [784, 230] width 1058 height 21
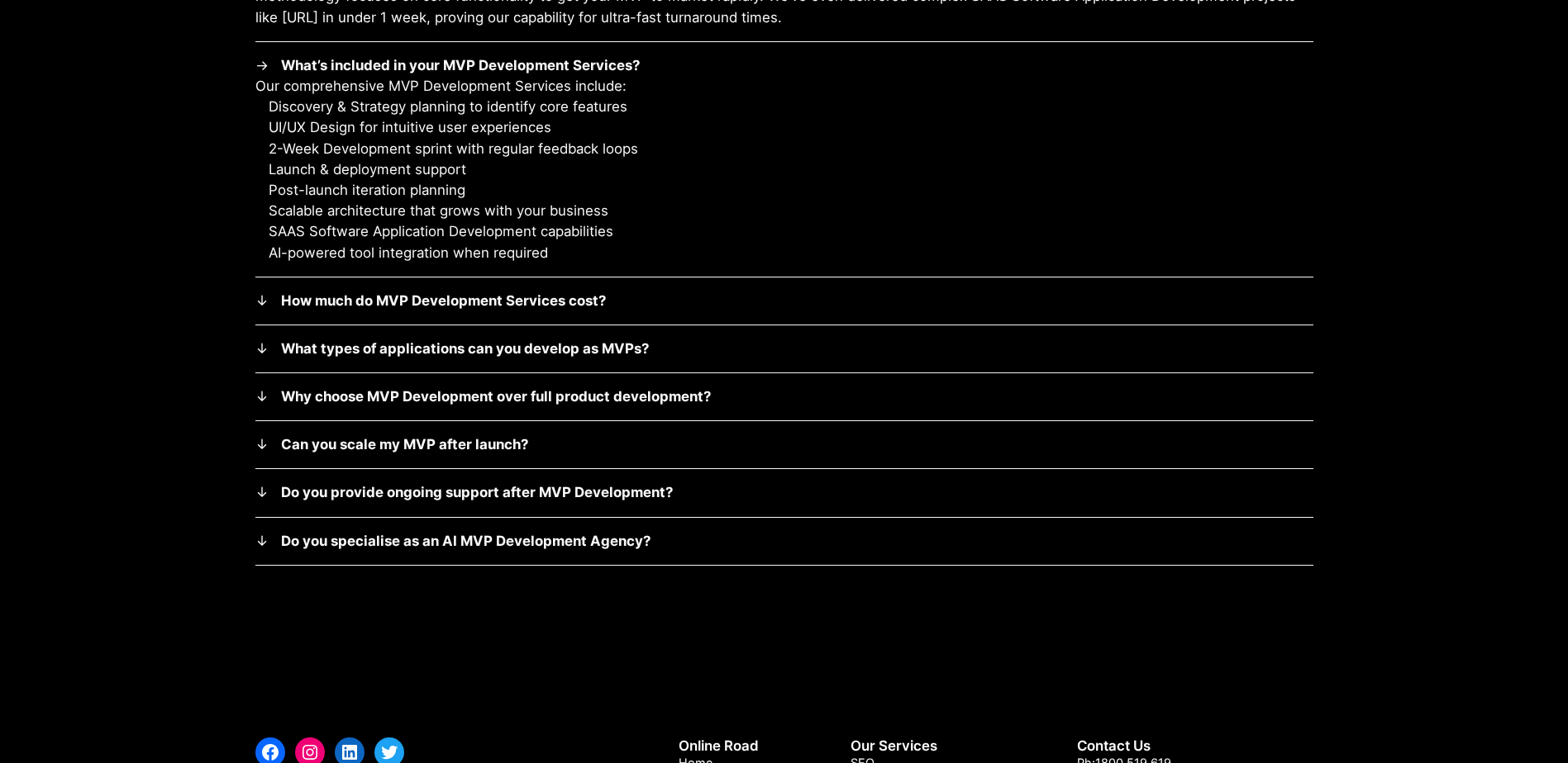
click at [563, 300] on strong "How much do MVP Development Services cost?" at bounding box center [443, 301] width 325 height 17
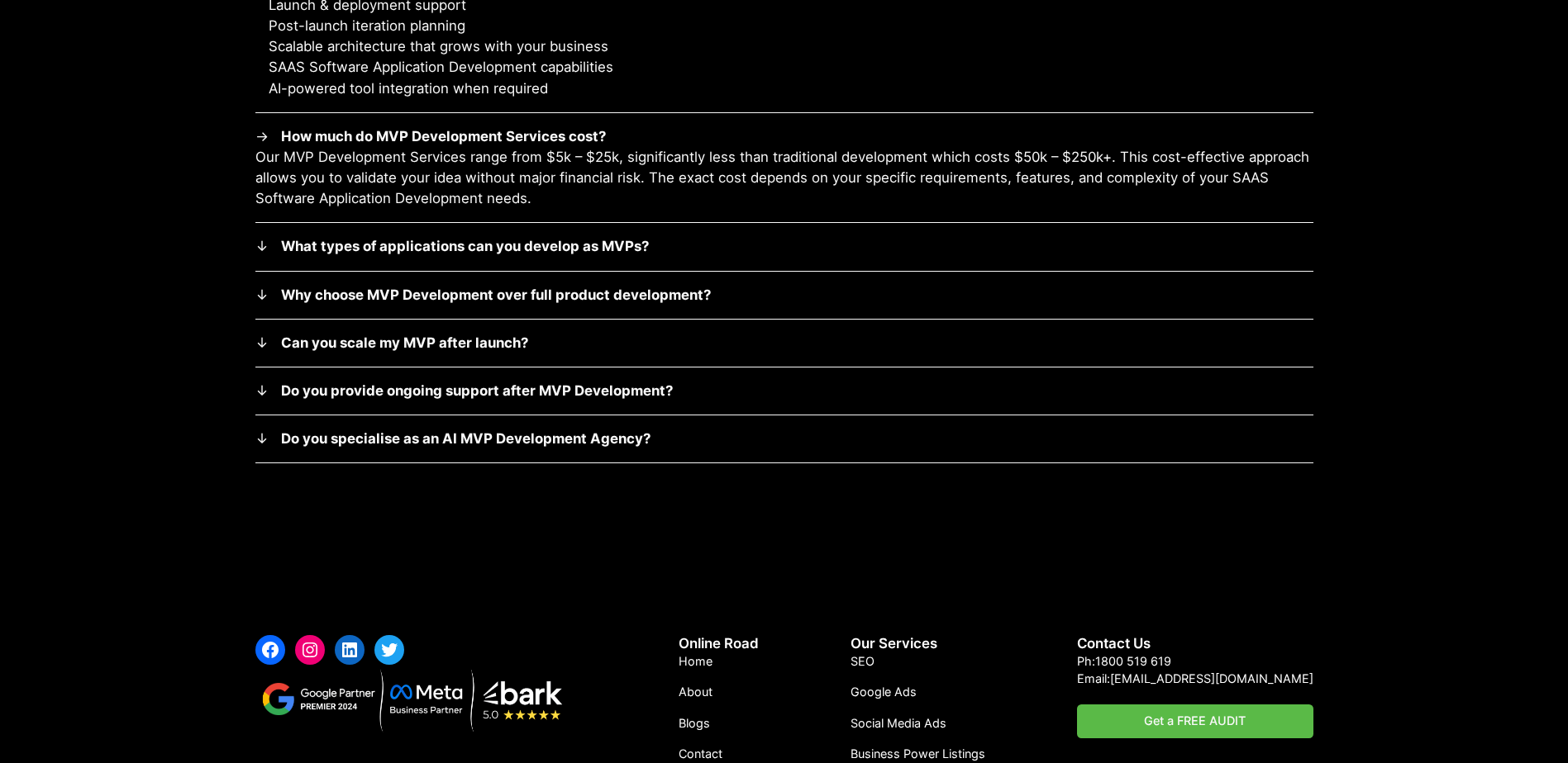
scroll to position [8023, 0]
click at [576, 250] on strong "What types of applications can you develop as MVPs?" at bounding box center [465, 245] width 367 height 17
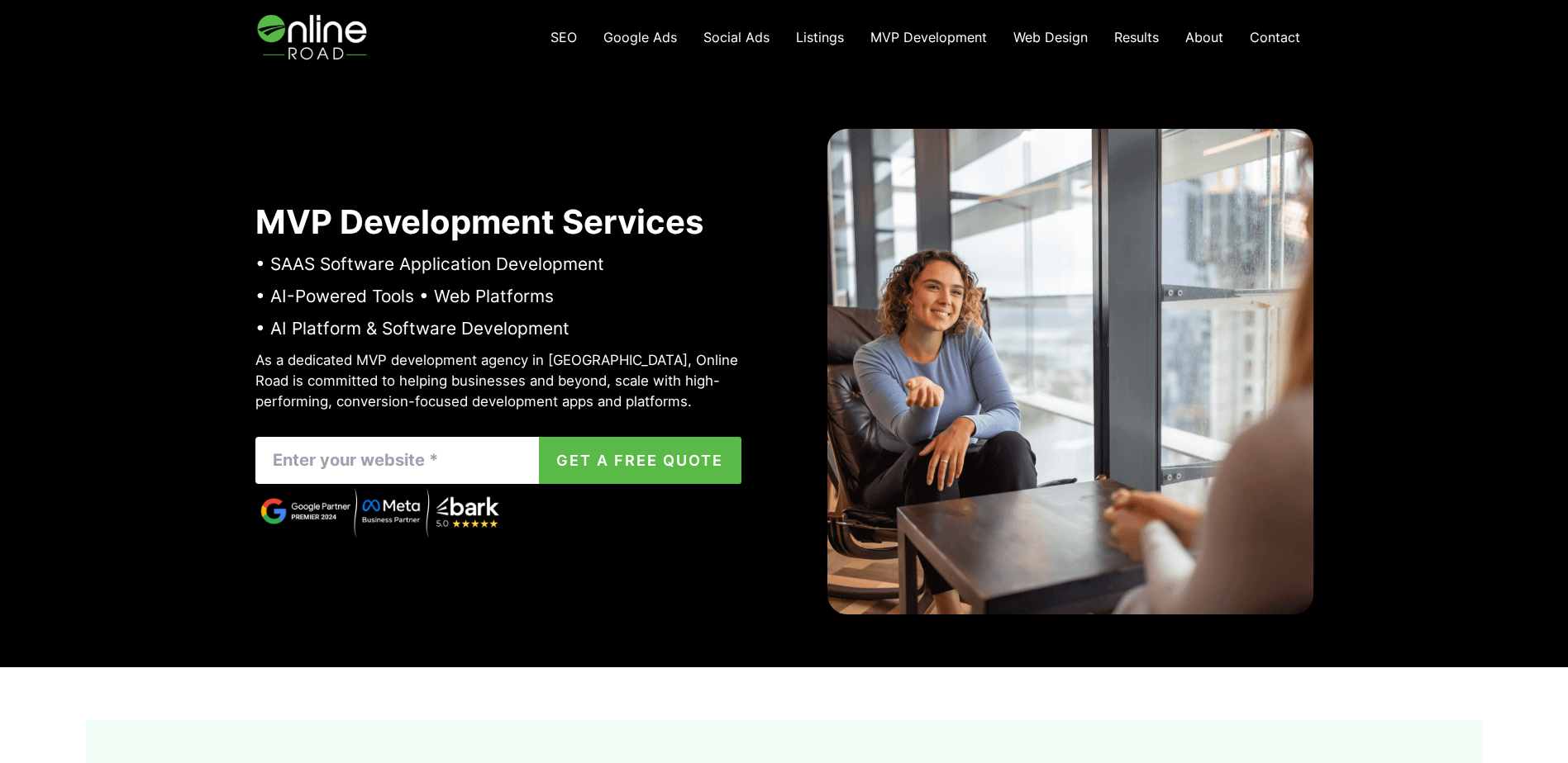
scroll to position [0, 0]
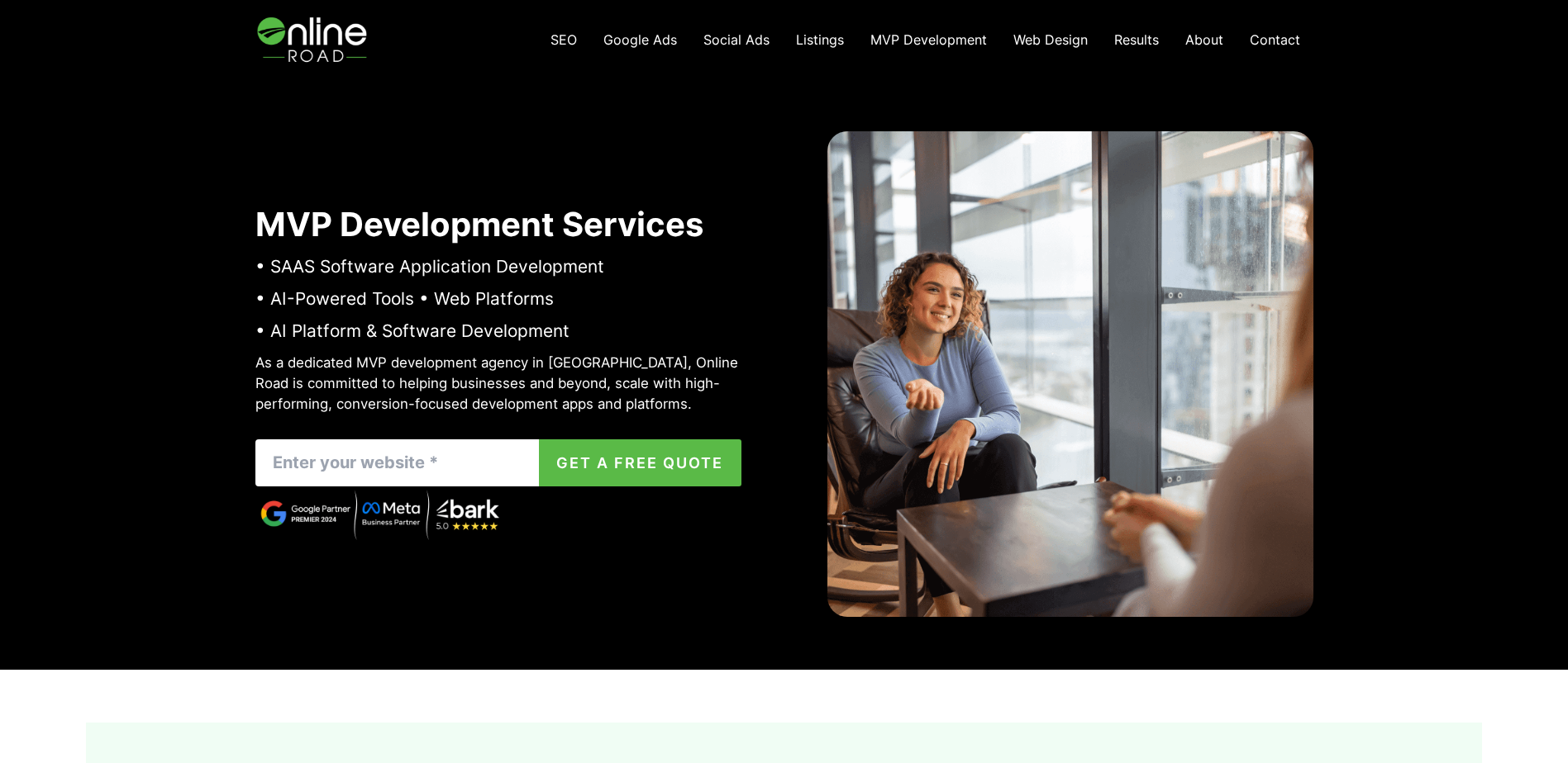
click at [811, 39] on span "Listings" at bounding box center [820, 40] width 48 height 17
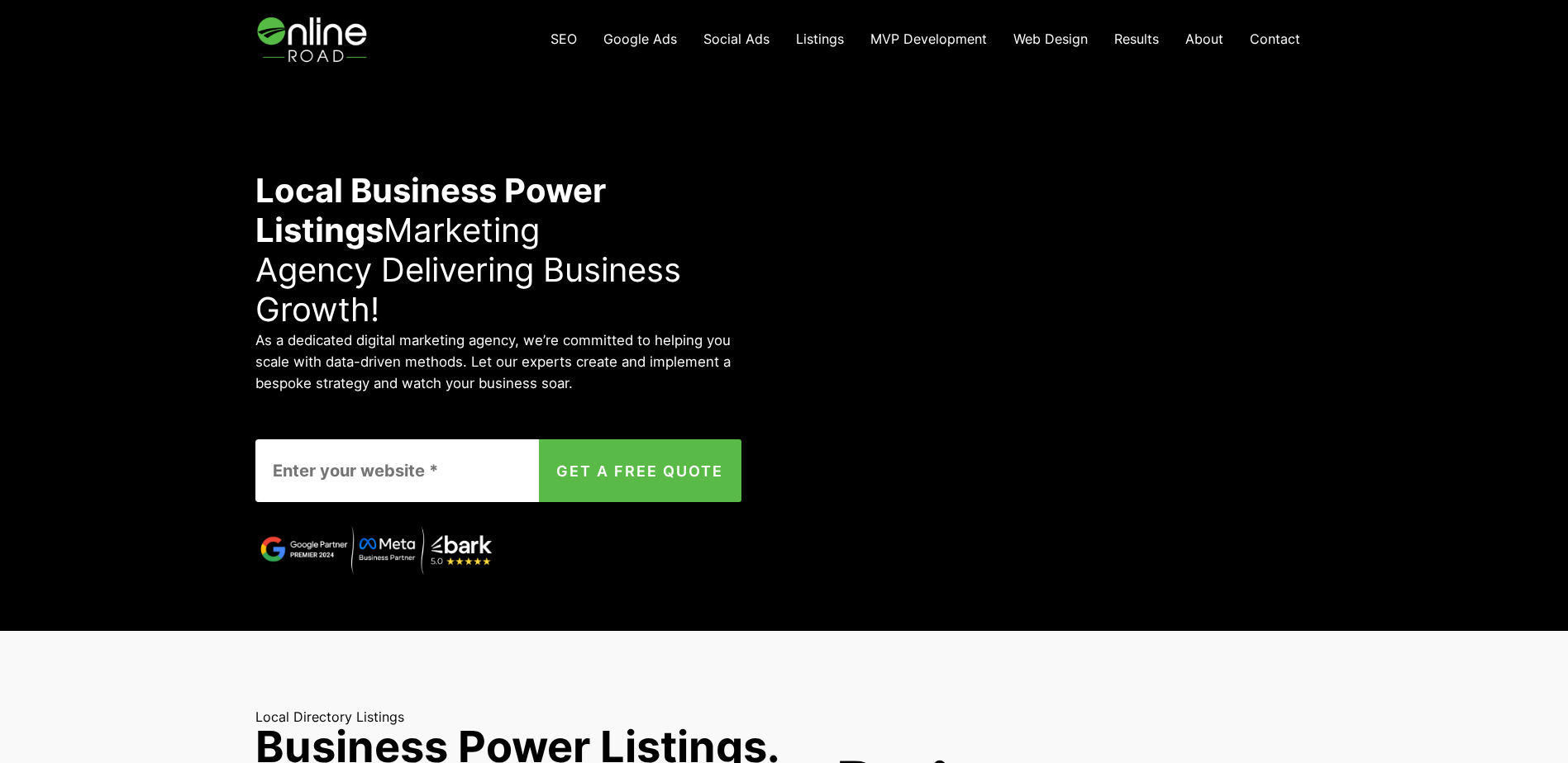
click at [420, 37] on div "SEO Google Ads Social Ads Listings MVP Development Web Design Results About Con…" at bounding box center [784, 39] width 1058 height 78
click at [276, 15] on img at bounding box center [313, 39] width 117 height 78
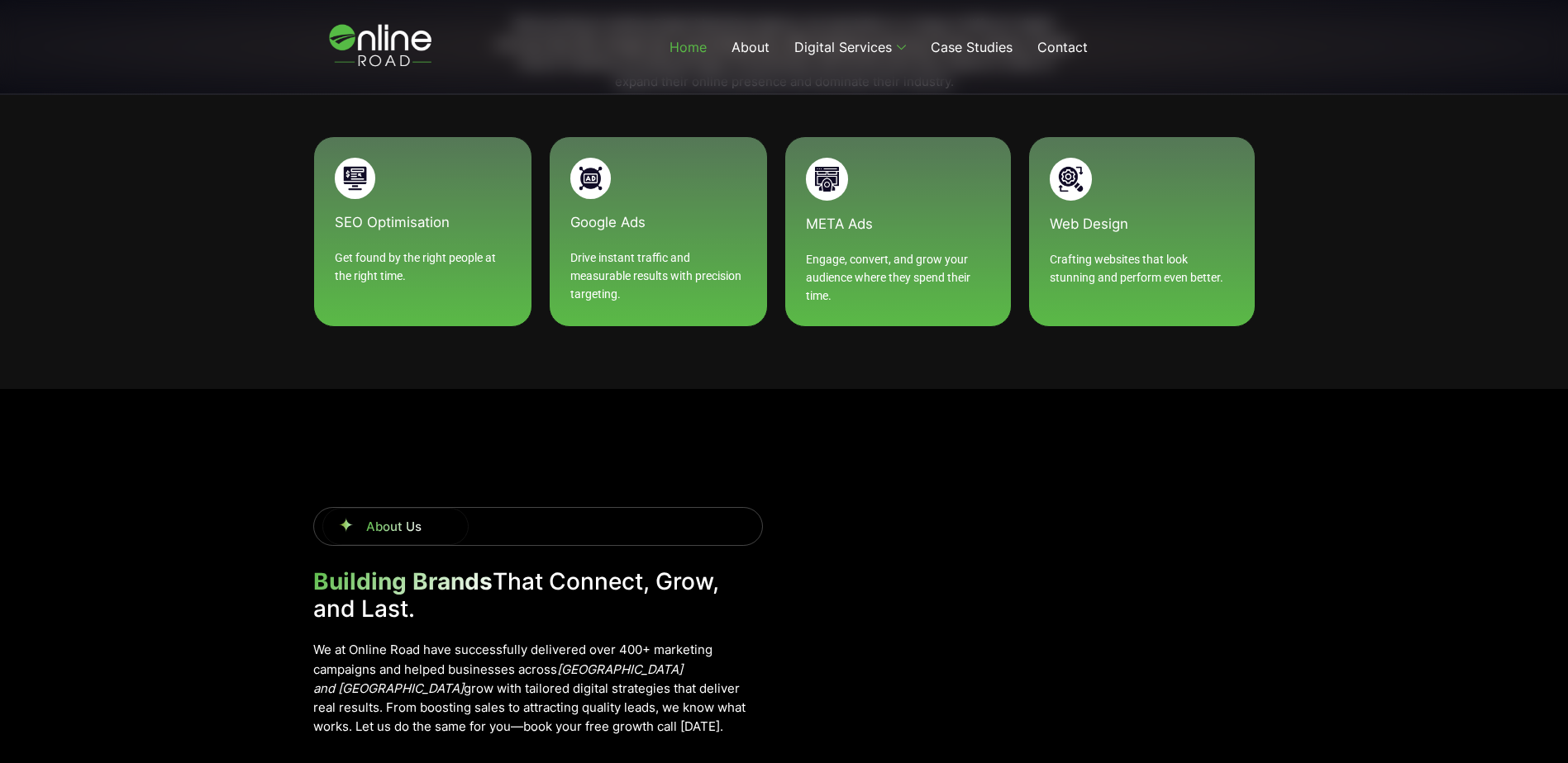
scroll to position [1652, 0]
